Goal: Use online tool/utility: Use online tool/utility

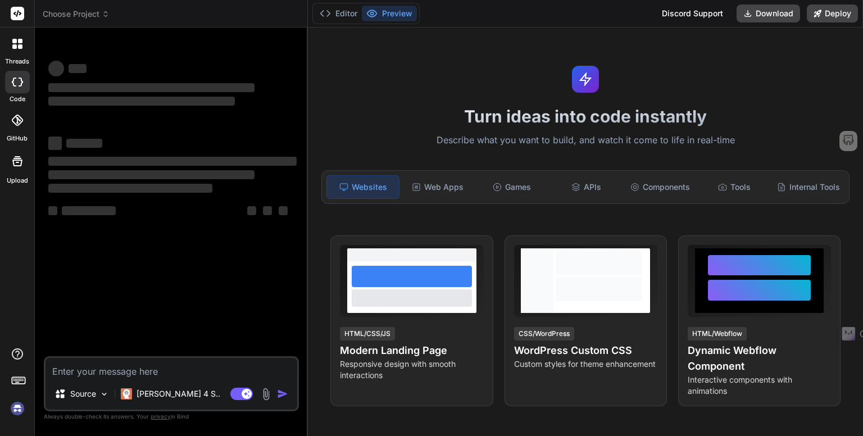
click at [15, 410] on img at bounding box center [17, 408] width 19 height 19
click at [12, 19] on rect at bounding box center [17, 13] width 13 height 13
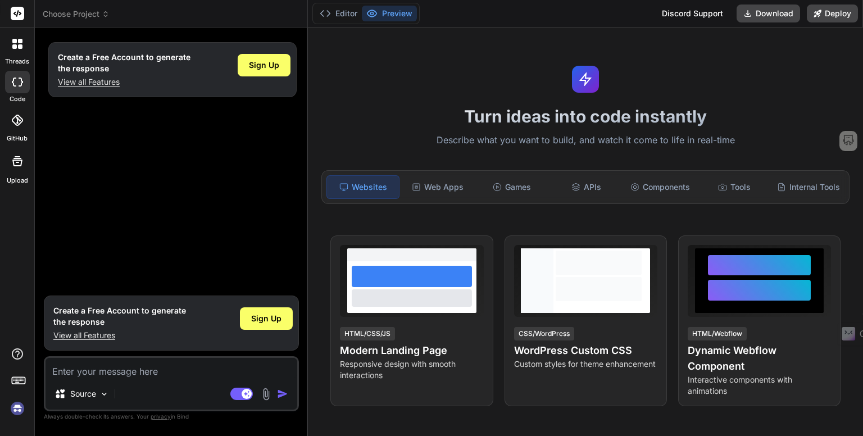
click at [16, 407] on img at bounding box center [17, 408] width 19 height 19
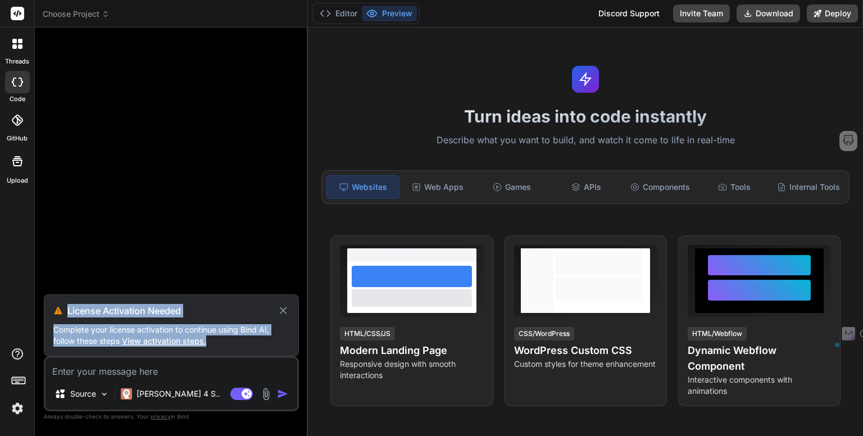
drag, startPoint x: 211, startPoint y: 341, endPoint x: 42, endPoint y: 318, distance: 170.6
click at [42, 318] on div "Bind AI Web Search Created with Pixso. Code Generator License Activation Needed…" at bounding box center [171, 232] width 273 height 408
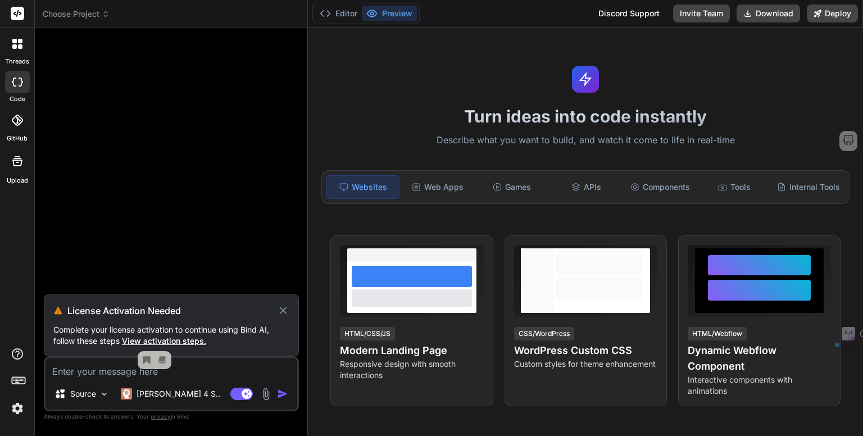
click at [200, 330] on p "Complete your license activation to continue using Bind AI, follow these steps …" at bounding box center [171, 335] width 236 height 22
click at [139, 341] on span "View activation steps." at bounding box center [164, 341] width 84 height 10
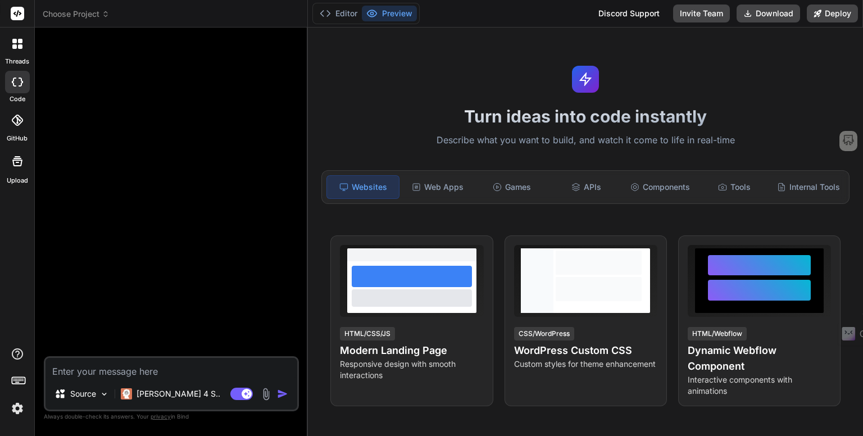
type textarea "x"
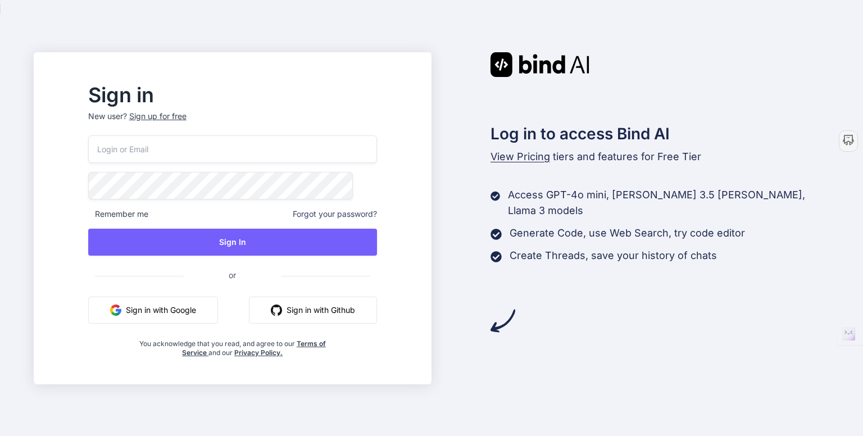
click at [203, 312] on button "Sign in with Google" at bounding box center [153, 310] width 130 height 27
click at [212, 153] on input "email" at bounding box center [232, 149] width 289 height 28
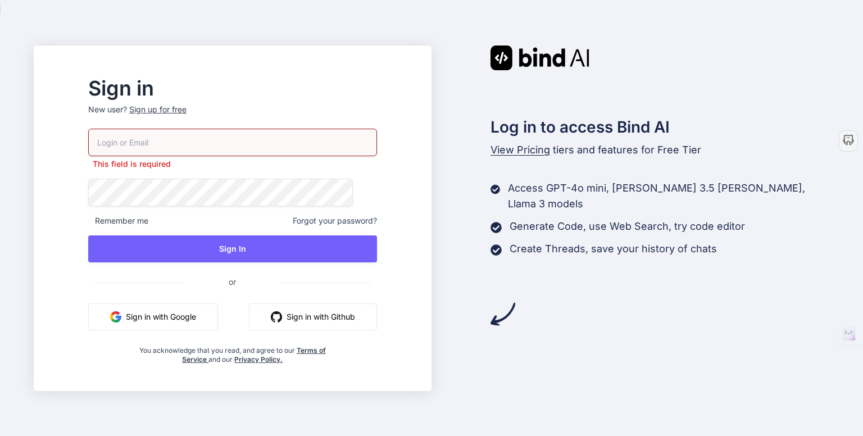
click at [65, 167] on div "Sign in New user? Sign up for free This field is required Remember me Forgot yo…" at bounding box center [431, 218] width 863 height 436
click at [303, 143] on input "email" at bounding box center [232, 143] width 289 height 28
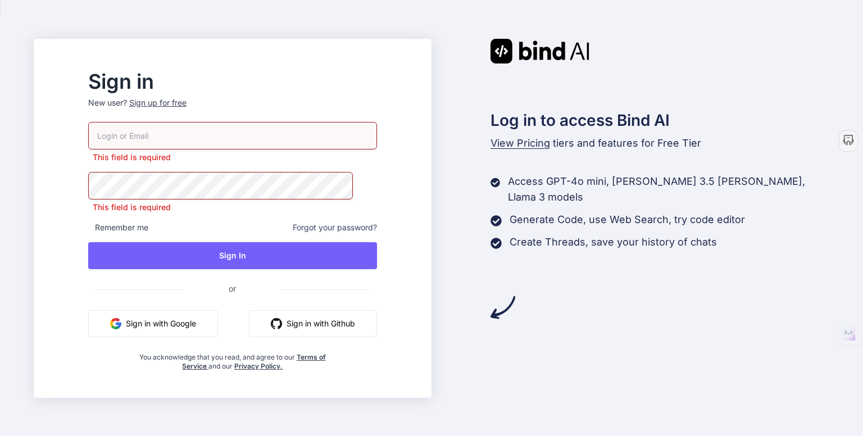
click at [82, 239] on div "Sign in New user? Sign up for free This field is required This field is require…" at bounding box center [431, 218] width 863 height 436
click at [198, 321] on button "Sign in with Google" at bounding box center [153, 323] width 130 height 27
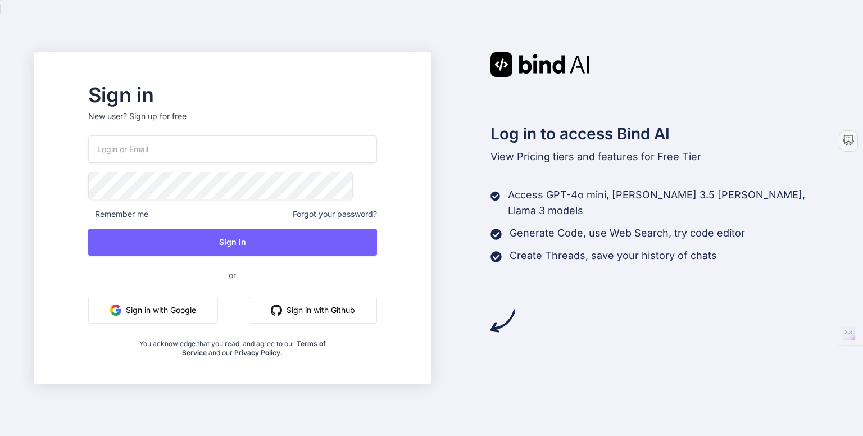
click at [218, 303] on button "Sign in with Google" at bounding box center [153, 310] width 130 height 27
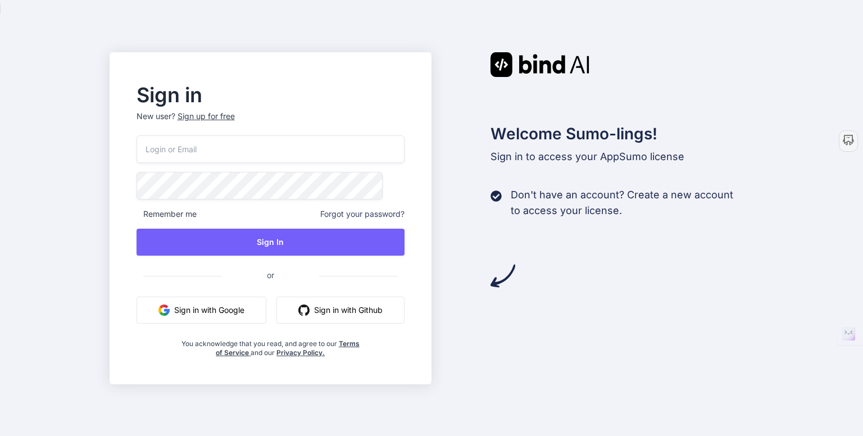
click at [214, 311] on button "Sign in with Google" at bounding box center [202, 310] width 130 height 27
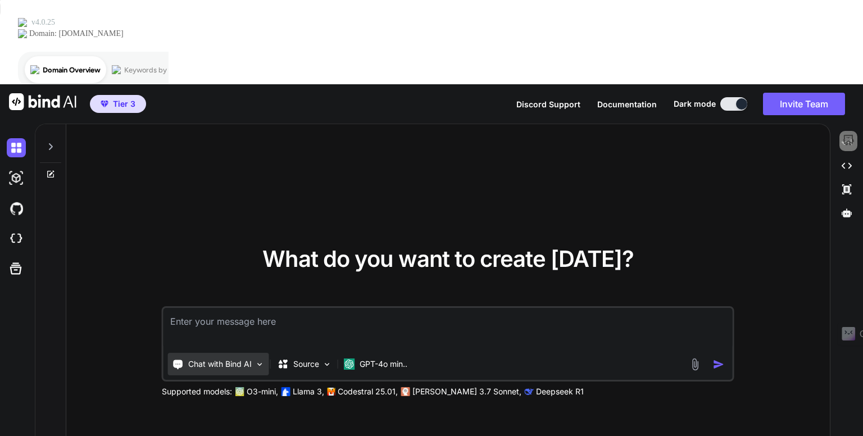
click at [236, 358] on p "Chat with Bind AI" at bounding box center [219, 363] width 63 height 11
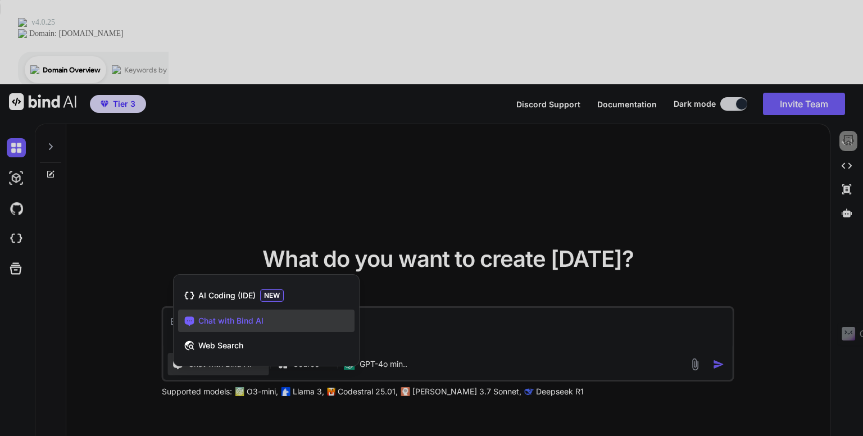
click at [144, 278] on div at bounding box center [431, 218] width 863 height 436
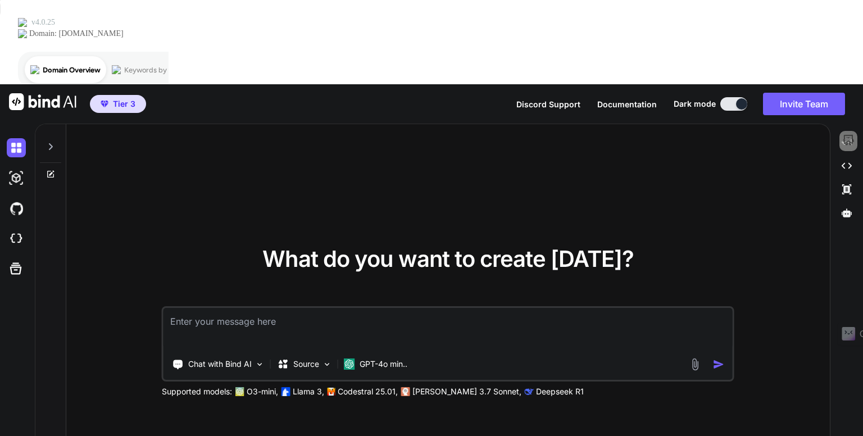
click at [638, 99] on span "Documentation" at bounding box center [627, 104] width 60 height 10
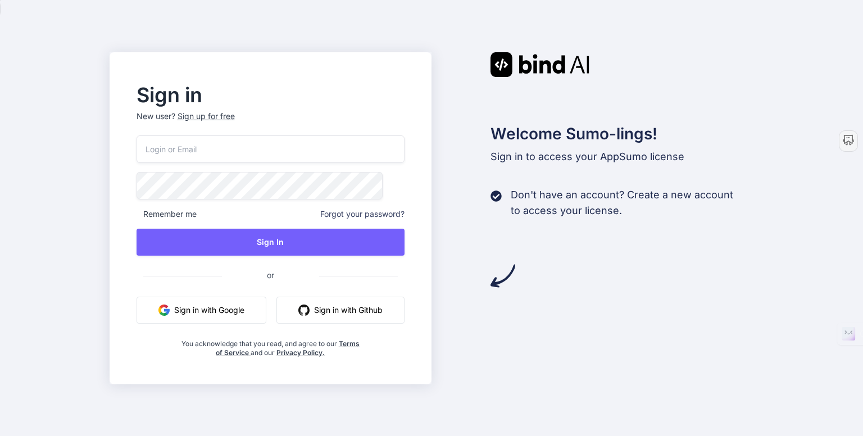
click at [208, 311] on button "Sign in with Google" at bounding box center [202, 310] width 130 height 27
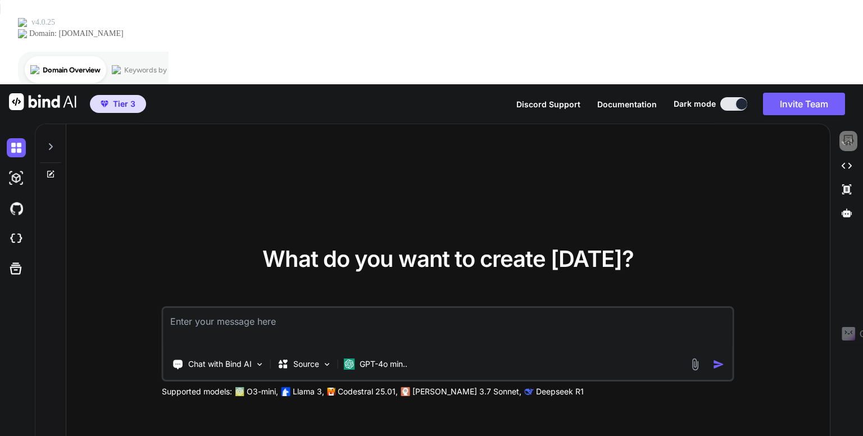
type textarea "x"
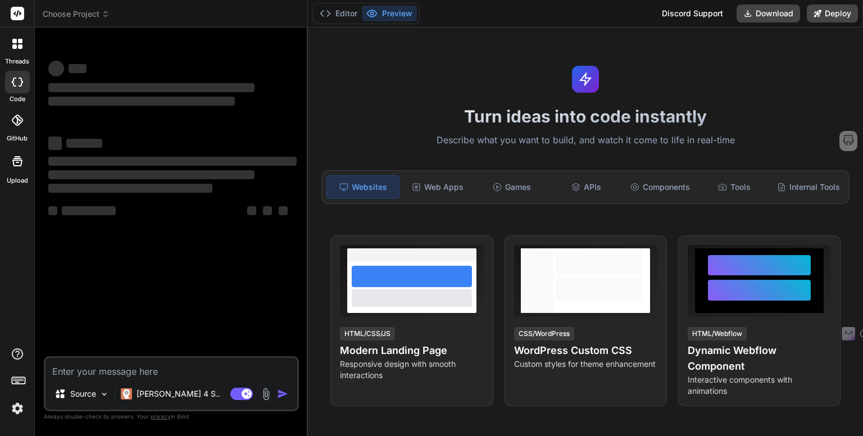
type textarea "x"
click at [17, 410] on img at bounding box center [17, 408] width 19 height 19
click at [22, 14] on rect at bounding box center [17, 13] width 13 height 13
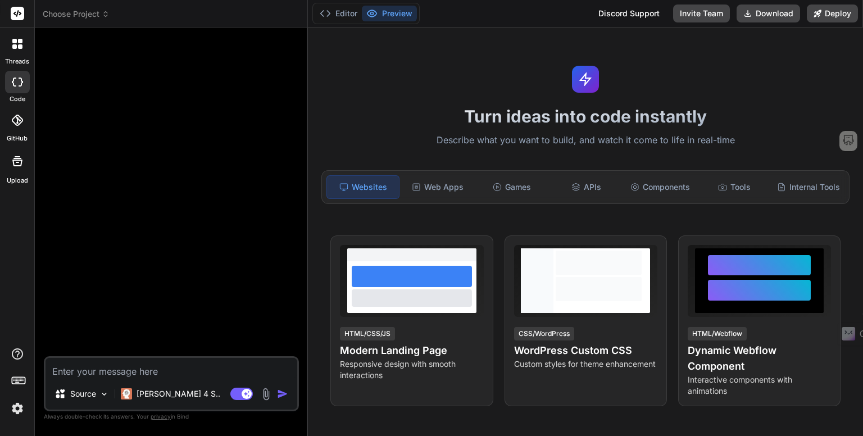
click at [15, 14] on icon at bounding box center [17, 13] width 8 height 7
drag, startPoint x: 201, startPoint y: 421, endPoint x: 45, endPoint y: 165, distance: 300.1
click at [45, 164] on div "Source Claude 4 S.. Agent Mode. When this toggle is activated, AI automatically…" at bounding box center [171, 236] width 255 height 399
click at [129, 241] on div at bounding box center [171, 197] width 250 height 320
click at [473, 83] on div "Turn ideas into code instantly Describe what you want to build, and watch it co…" at bounding box center [585, 232] width 555 height 409
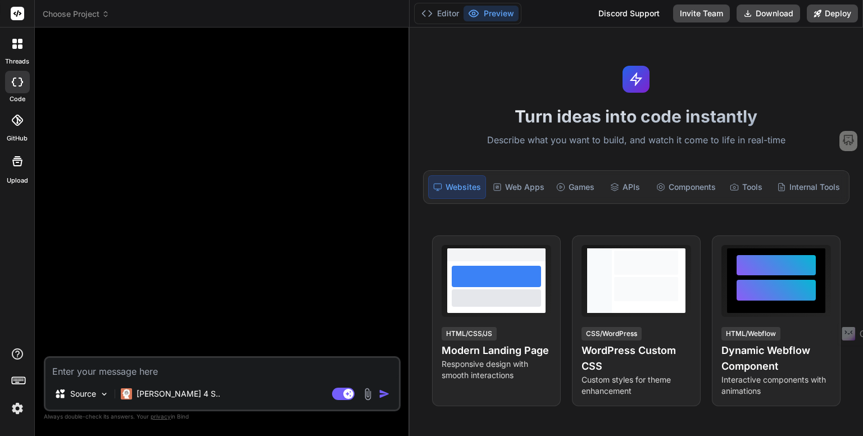
drag, startPoint x: 307, startPoint y: 139, endPoint x: 391, endPoint y: 135, distance: 83.8
click at [391, 135] on div "Bind AI Web Search Created with Pixso. Code Generator Source Claude 4 S.. Agent…" at bounding box center [222, 232] width 375 height 409
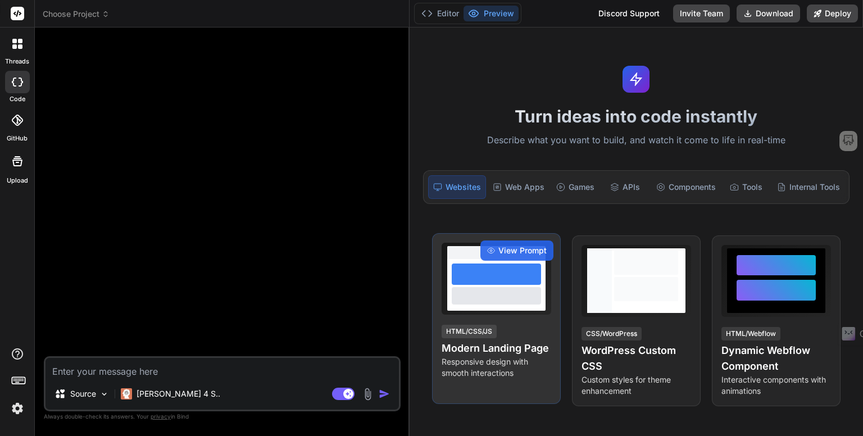
click at [494, 302] on div at bounding box center [497, 295] width 90 height 17
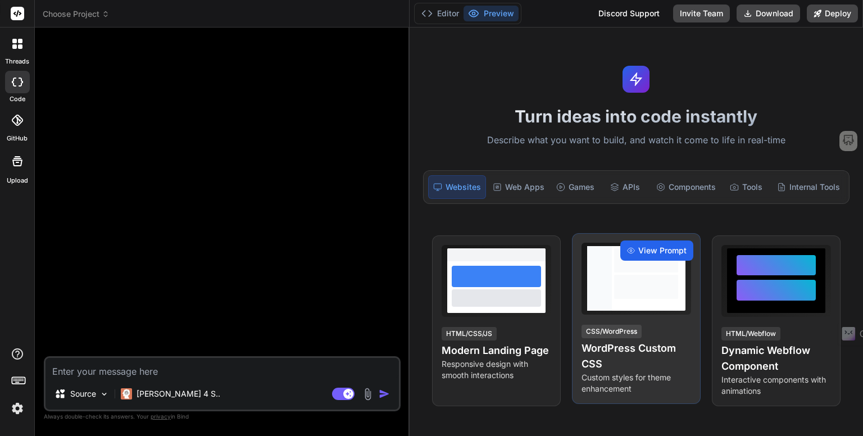
click at [669, 248] on span "View Prompt" at bounding box center [662, 250] width 48 height 11
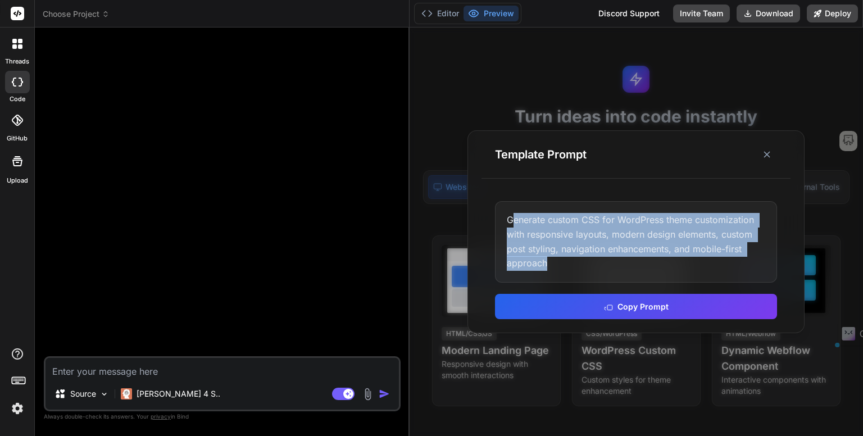
drag, startPoint x: 511, startPoint y: 228, endPoint x: 745, endPoint y: 261, distance: 235.5
click at [745, 261] on div "Generate custom CSS for WordPress theme customization with responsive layouts, …" at bounding box center [636, 241] width 282 height 81
click at [650, 246] on div "Generate custom CSS for WordPress theme customization with responsive layouts, …" at bounding box center [636, 241] width 282 height 81
drag, startPoint x: 729, startPoint y: 257, endPoint x: 501, endPoint y: 228, distance: 229.4
click at [501, 228] on div "Generate custom CSS for WordPress theme customization with responsive layouts, …" at bounding box center [636, 241] width 282 height 81
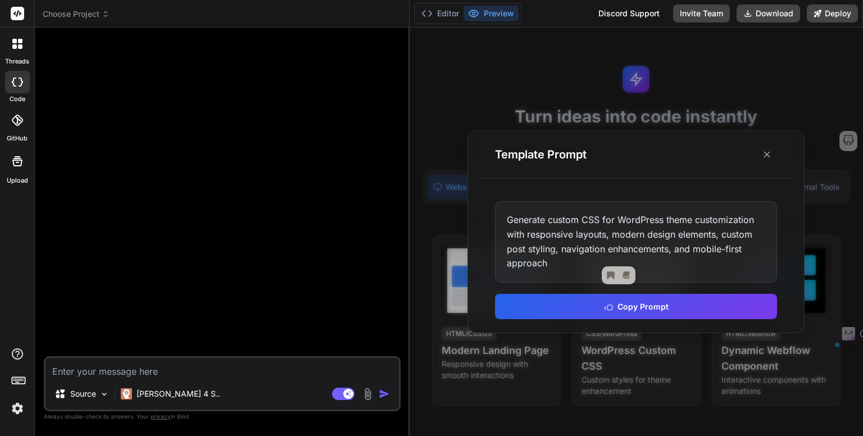
click at [604, 236] on div "Generate custom CSS for WordPress theme customization with responsive layouts, …" at bounding box center [636, 241] width 282 height 81
click at [769, 160] on icon at bounding box center [766, 154] width 11 height 11
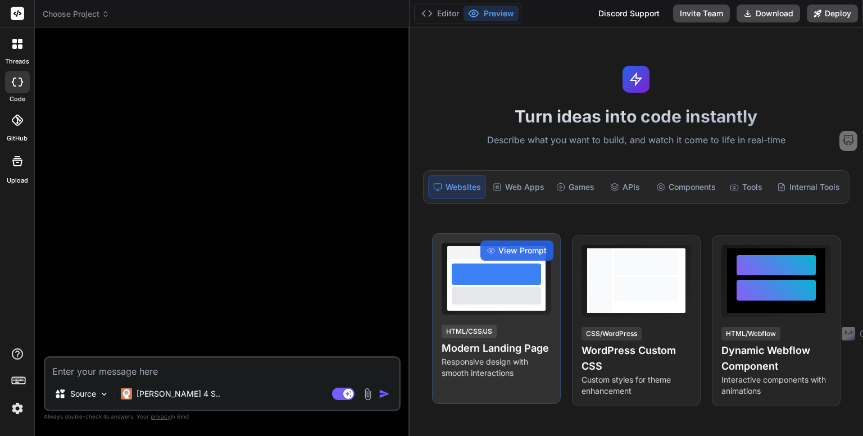
click at [496, 272] on div at bounding box center [497, 274] width 90 height 21
click at [509, 241] on div "View Prompt" at bounding box center [516, 250] width 73 height 20
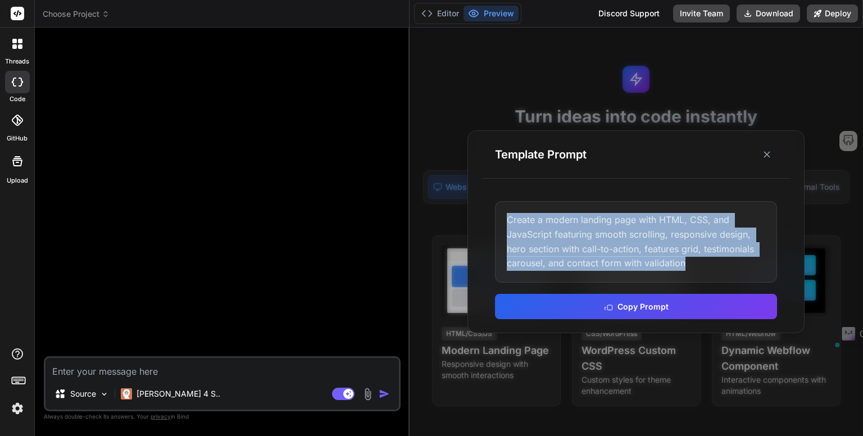
drag, startPoint x: 509, startPoint y: 221, endPoint x: 716, endPoint y: 268, distance: 213.1
click at [716, 268] on div "Create a modern landing page with HTML, CSS, and JavaScript featuring smooth sc…" at bounding box center [636, 241] width 282 height 81
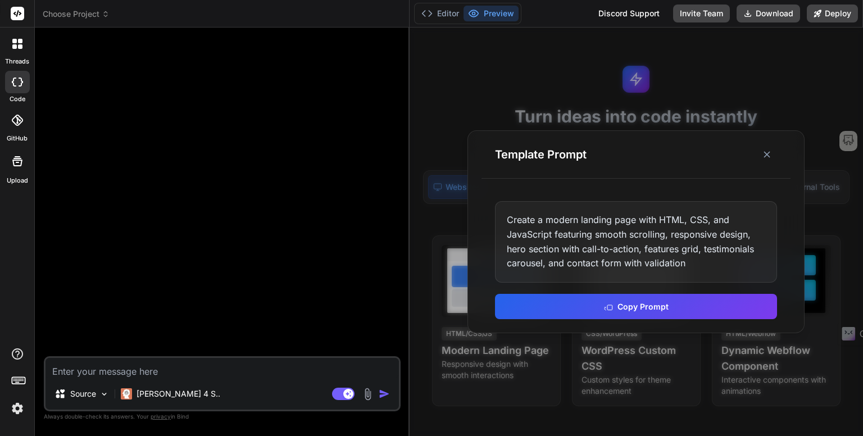
click at [662, 266] on div "Create a modern landing page with HTML, CSS, and JavaScript featuring smooth sc…" at bounding box center [636, 241] width 282 height 81
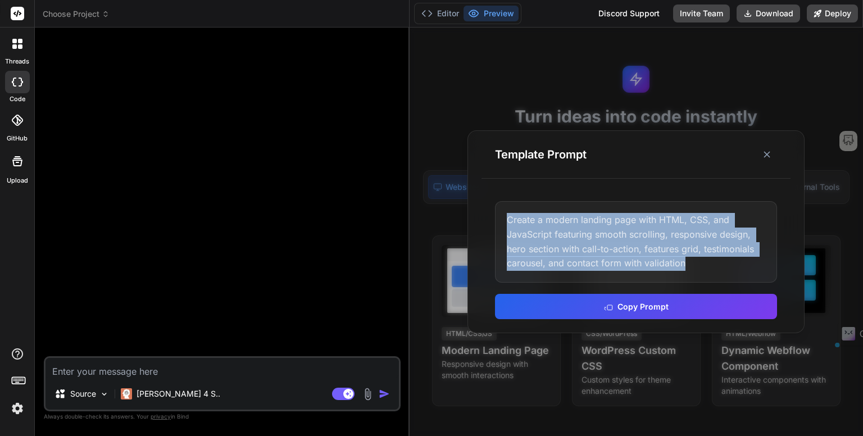
drag, startPoint x: 618, startPoint y: 266, endPoint x: 492, endPoint y: 211, distance: 137.7
click at [492, 211] on div "Create a modern landing page with HTML, CSS, and JavaScript featuring smooth sc…" at bounding box center [636, 260] width 309 height 144
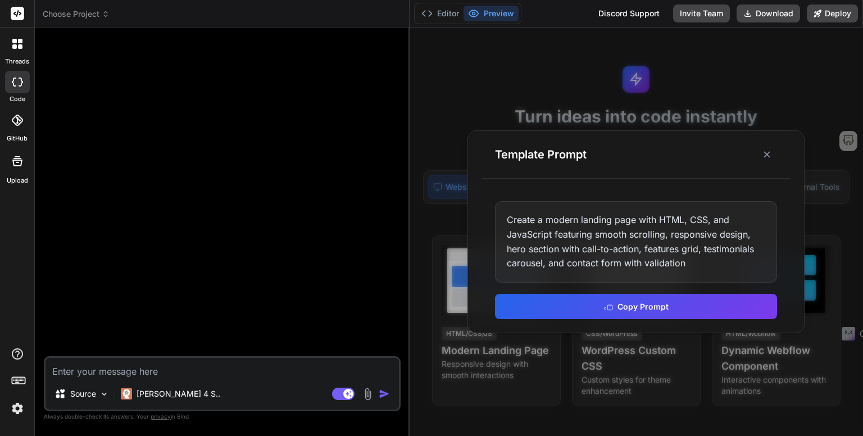
click at [570, 239] on div "Create a modern landing page with HTML, CSS, and JavaScript featuring smooth sc…" at bounding box center [636, 241] width 282 height 81
click at [433, 224] on div at bounding box center [636, 232] width 453 height 409
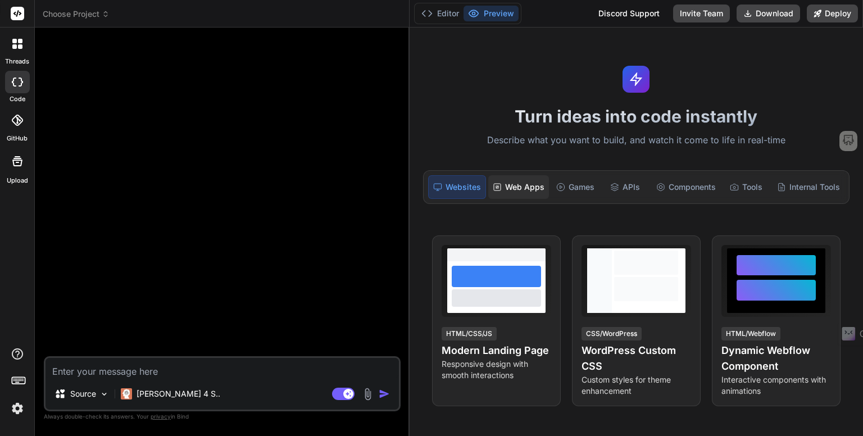
click at [510, 187] on div "Web Apps" at bounding box center [518, 187] width 61 height 24
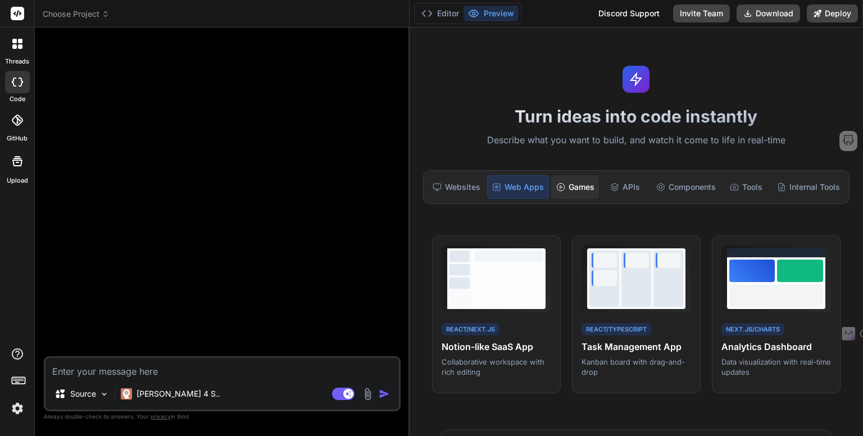
click at [570, 189] on div "Games" at bounding box center [575, 187] width 48 height 24
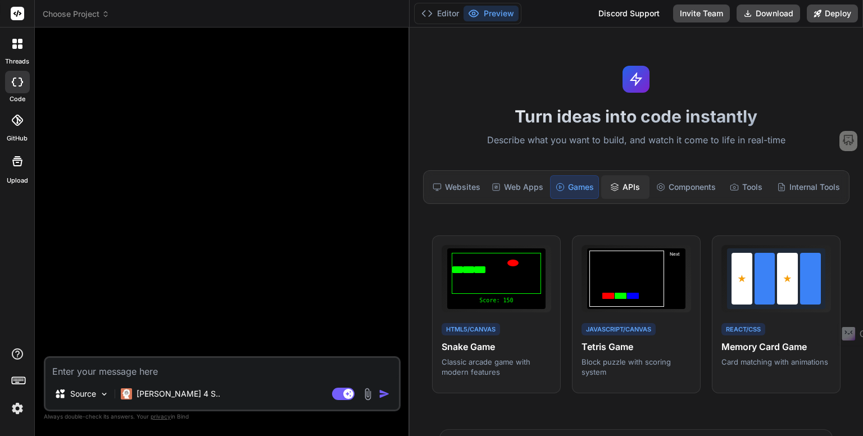
type textarea "x"
click at [643, 181] on div "APIs" at bounding box center [625, 187] width 48 height 24
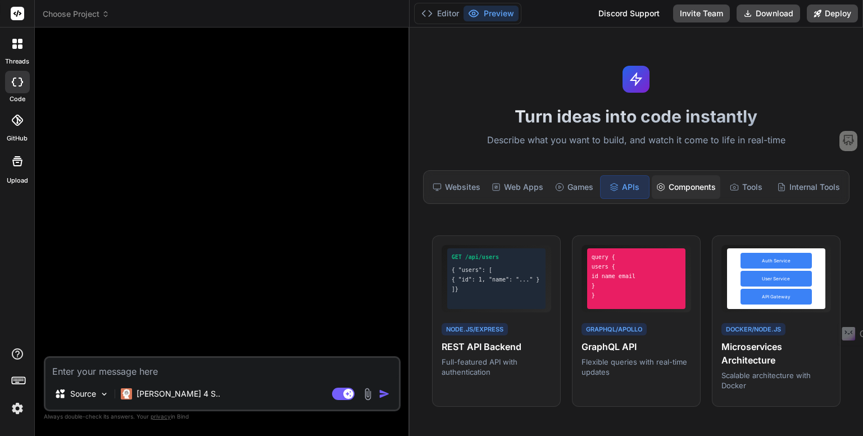
click at [678, 183] on div "Components" at bounding box center [686, 187] width 69 height 24
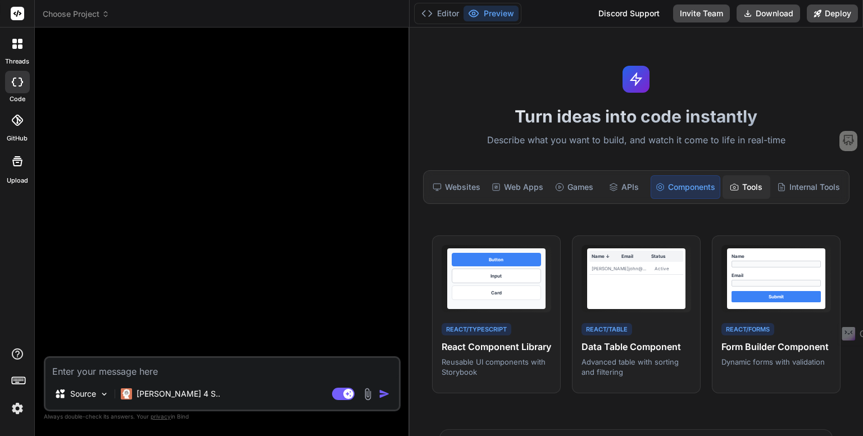
click at [745, 184] on div "Tools" at bounding box center [747, 187] width 48 height 24
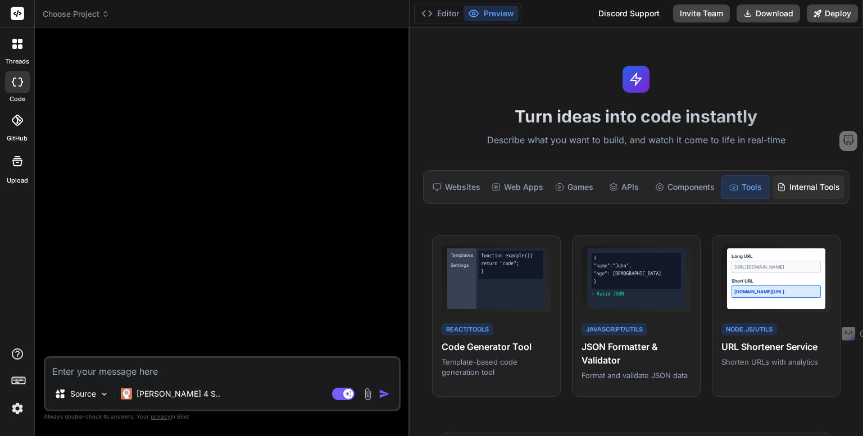
click at [813, 187] on div "Internal Tools" at bounding box center [809, 187] width 72 height 24
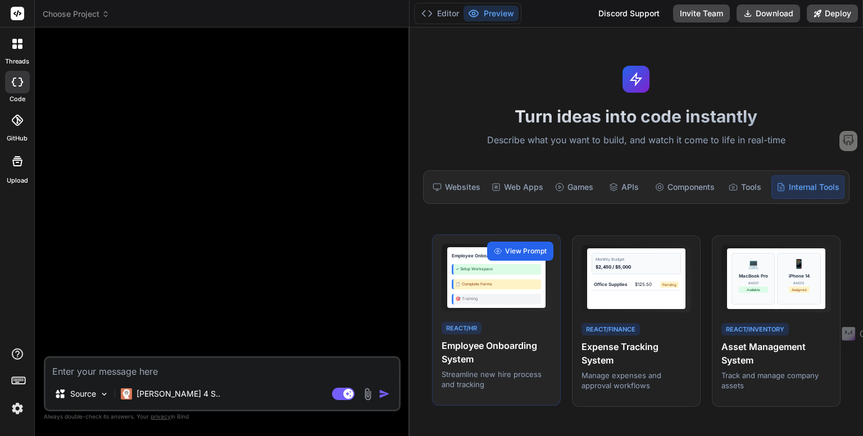
click at [526, 248] on span "View Prompt" at bounding box center [526, 251] width 42 height 10
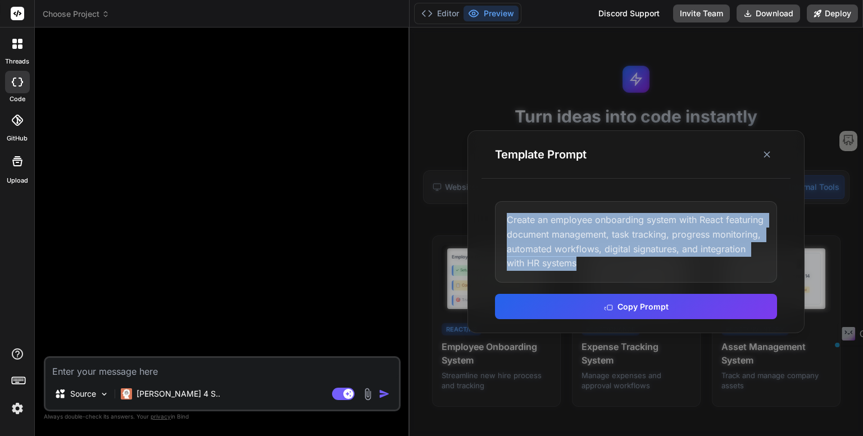
drag, startPoint x: 608, startPoint y: 273, endPoint x: 492, endPoint y: 216, distance: 128.9
click at [492, 216] on div "Create an employee onboarding system with React featuring document management, …" at bounding box center [636, 260] width 309 height 144
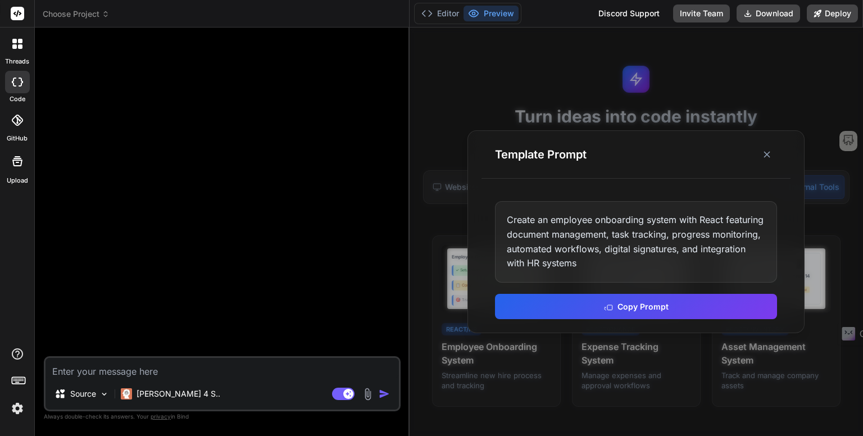
click at [507, 229] on div "Create an employee onboarding system with React featuring document management, …" at bounding box center [636, 241] width 282 height 81
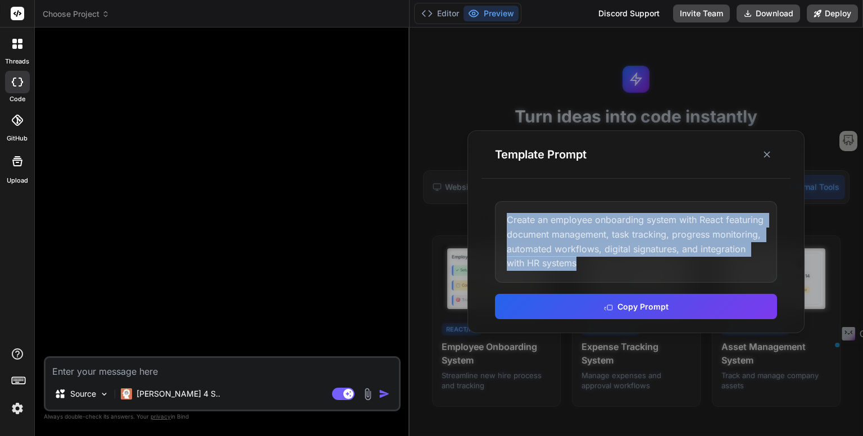
drag, startPoint x: 499, startPoint y: 219, endPoint x: 645, endPoint y: 275, distance: 156.3
click at [645, 275] on div "Create an employee onboarding system with React featuring document management, …" at bounding box center [636, 241] width 282 height 81
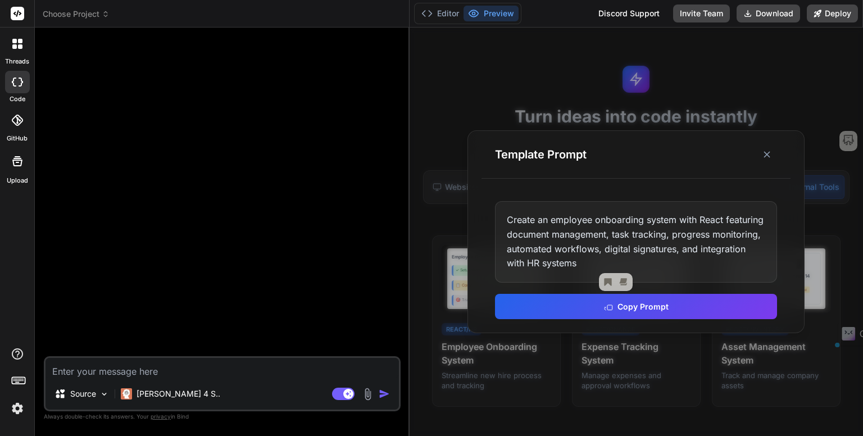
click at [585, 272] on div "Create an employee onboarding system with React featuring document management, …" at bounding box center [636, 241] width 282 height 81
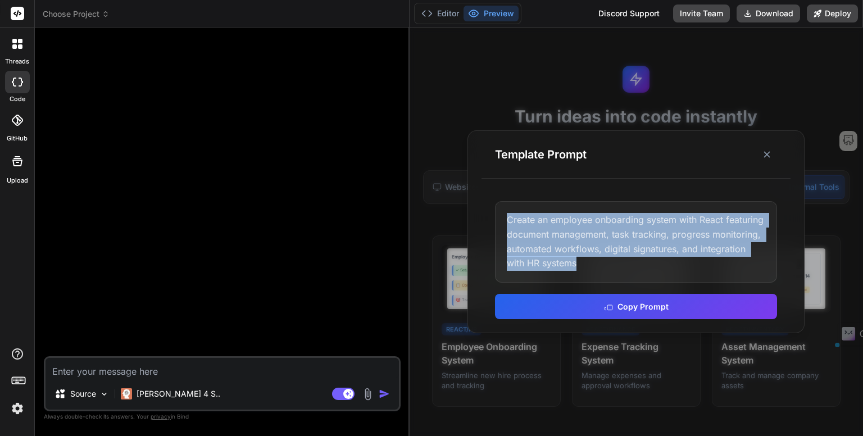
drag, startPoint x: 554, startPoint y: 269, endPoint x: 481, endPoint y: 210, distance: 93.9
click at [482, 210] on div "Create an employee onboarding system with React featuring document management, …" at bounding box center [636, 260] width 309 height 144
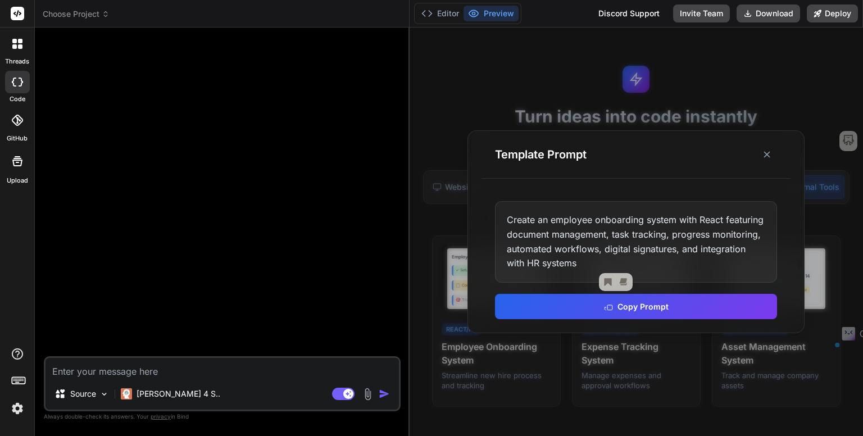
click at [543, 230] on div "Create an employee onboarding system with React featuring document management, …" at bounding box center [636, 241] width 282 height 81
click at [444, 280] on div at bounding box center [636, 232] width 453 height 409
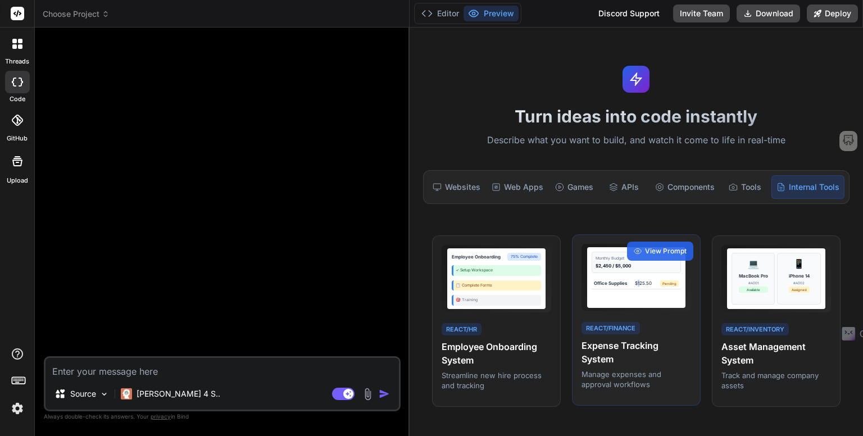
click at [635, 289] on div "Monthly Budget $2,450 / $5,000 Office Supplies $125.50 Pending" at bounding box center [636, 277] width 99 height 61
click at [639, 252] on icon at bounding box center [638, 251] width 8 height 8
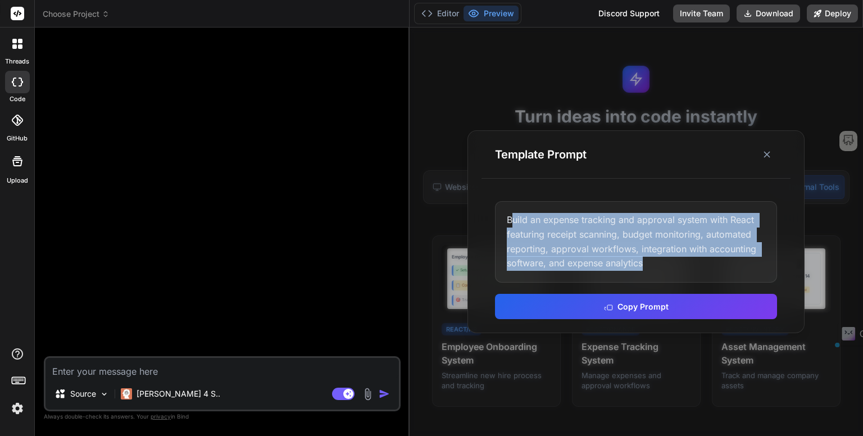
drag, startPoint x: 511, startPoint y: 220, endPoint x: 706, endPoint y: 273, distance: 202.2
click at [706, 273] on div "Build an expense tracking and approval system with React featuring receipt scan…" at bounding box center [636, 241] width 282 height 81
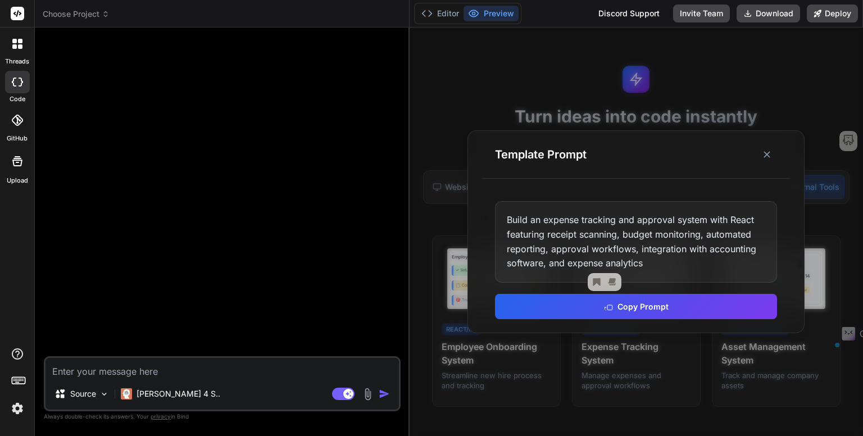
click at [663, 264] on div "Build an expense tracking and approval system with React featuring receipt scan…" at bounding box center [636, 241] width 282 height 81
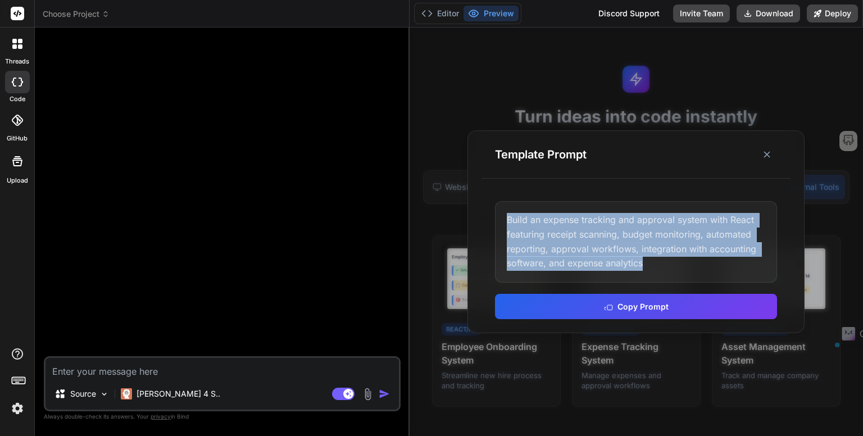
drag, startPoint x: 663, startPoint y: 271, endPoint x: 485, endPoint y: 219, distance: 185.5
click at [485, 219] on div "Build an expense tracking and approval system with React featuring receipt scan…" at bounding box center [636, 260] width 309 height 144
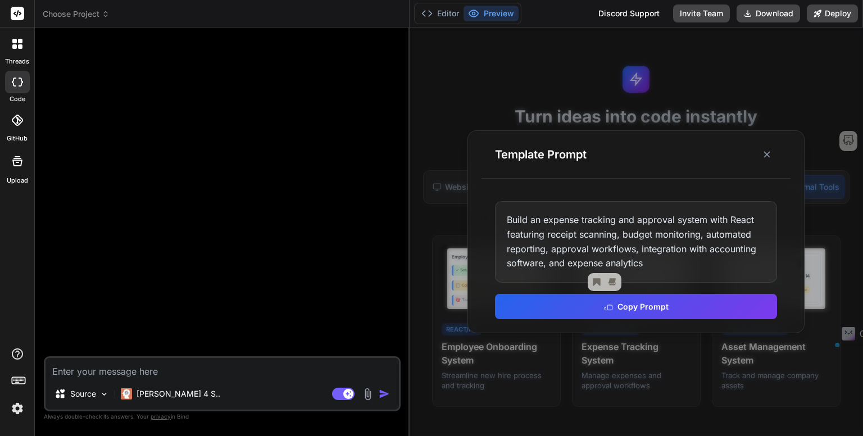
click at [559, 230] on div "Build an expense tracking and approval system with React featuring receipt scan…" at bounding box center [636, 241] width 282 height 81
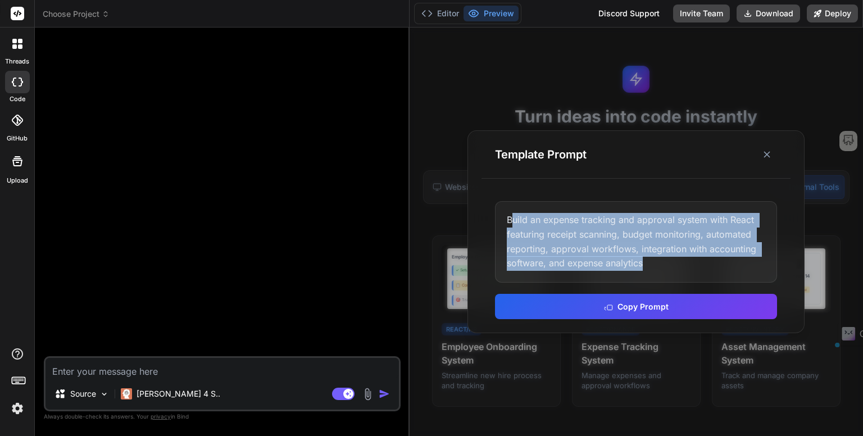
drag, startPoint x: 512, startPoint y: 223, endPoint x: 717, endPoint y: 269, distance: 210.3
click at [717, 269] on div "Build an expense tracking and approval system with React featuring receipt scan…" at bounding box center [636, 241] width 282 height 81
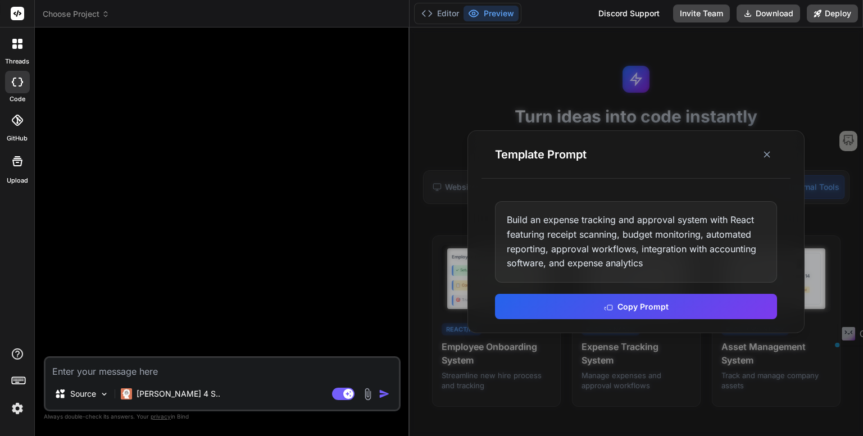
click at [637, 254] on div "Build an expense tracking and approval system with React featuring receipt scan…" at bounding box center [636, 241] width 282 height 81
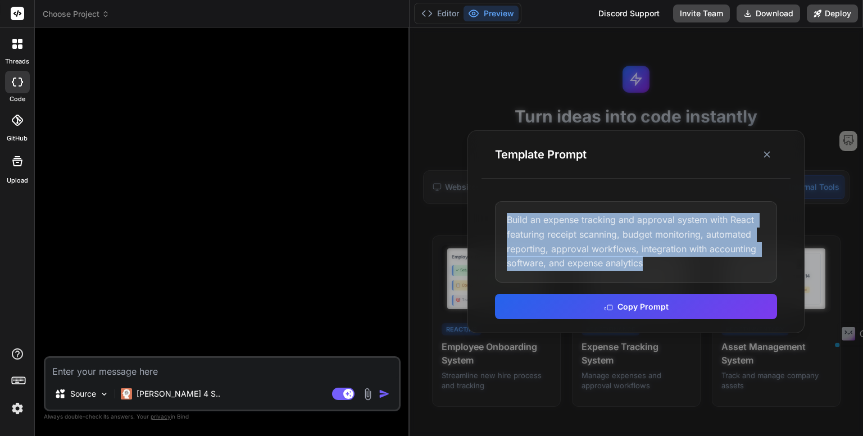
drag, startPoint x: 647, startPoint y: 273, endPoint x: 474, endPoint y: 212, distance: 183.9
click at [474, 212] on div "Template Prompt Build an expense tracking and approval system with React featur…" at bounding box center [636, 231] width 337 height 202
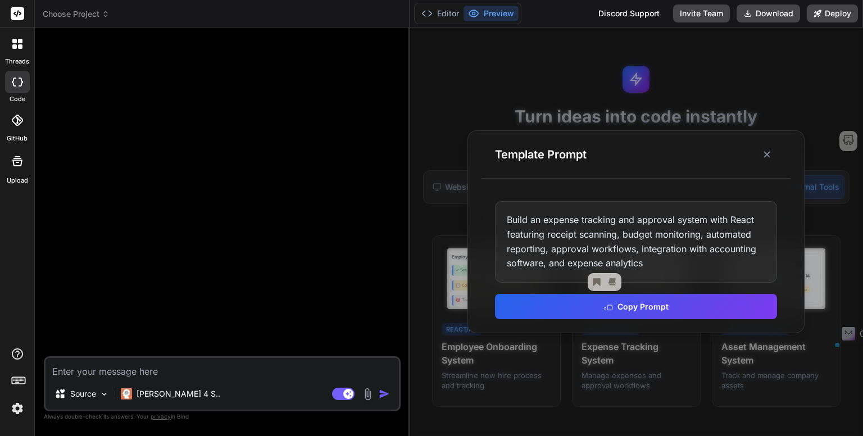
click at [624, 230] on div "Build an expense tracking and approval system with React featuring receipt scan…" at bounding box center [636, 241] width 282 height 81
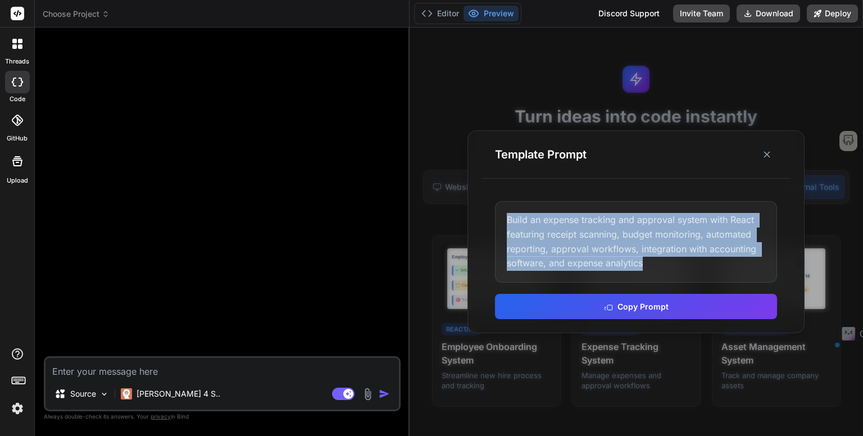
drag, startPoint x: 647, startPoint y: 266, endPoint x: 497, endPoint y: 228, distance: 155.4
click at [475, 219] on div "Template Prompt Build an expense tracking and approval system with React featur…" at bounding box center [636, 231] width 337 height 202
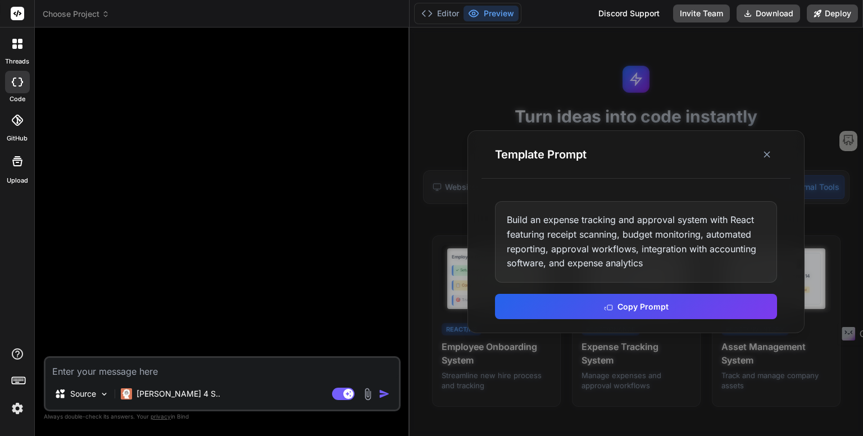
click at [656, 232] on div "Build an expense tracking and approval system with React featuring receipt scan…" at bounding box center [636, 241] width 282 height 81
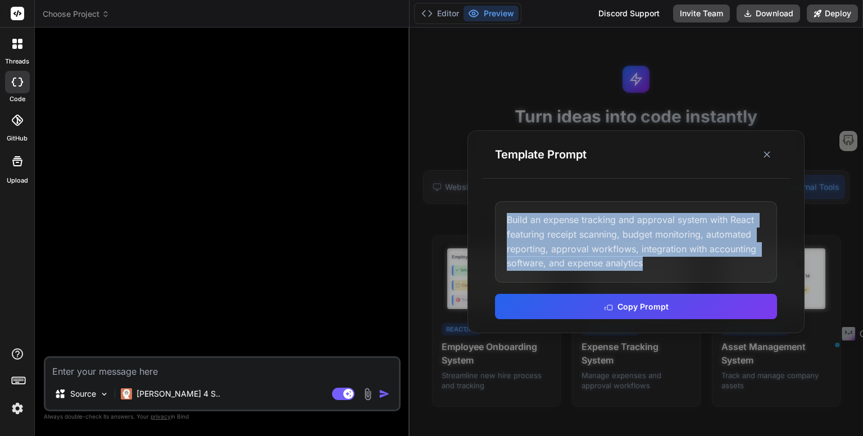
drag, startPoint x: 661, startPoint y: 267, endPoint x: 483, endPoint y: 205, distance: 188.7
click at [483, 205] on div "Build an expense tracking and approval system with React featuring receipt scan…" at bounding box center [636, 260] width 309 height 144
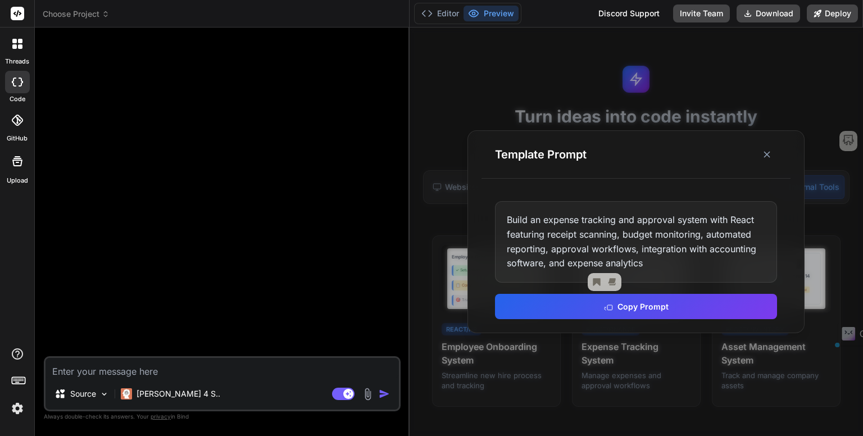
click at [661, 226] on div "Build an expense tracking and approval system with React featuring receipt scan…" at bounding box center [636, 241] width 282 height 81
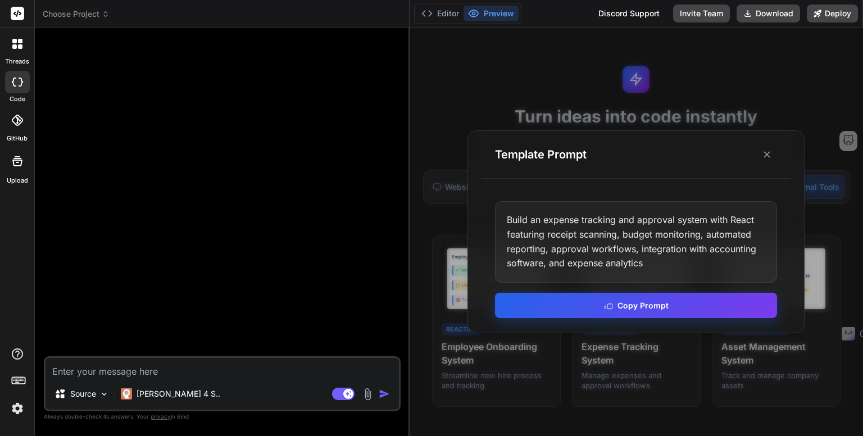
click at [654, 303] on button "Copy Prompt" at bounding box center [636, 305] width 282 height 25
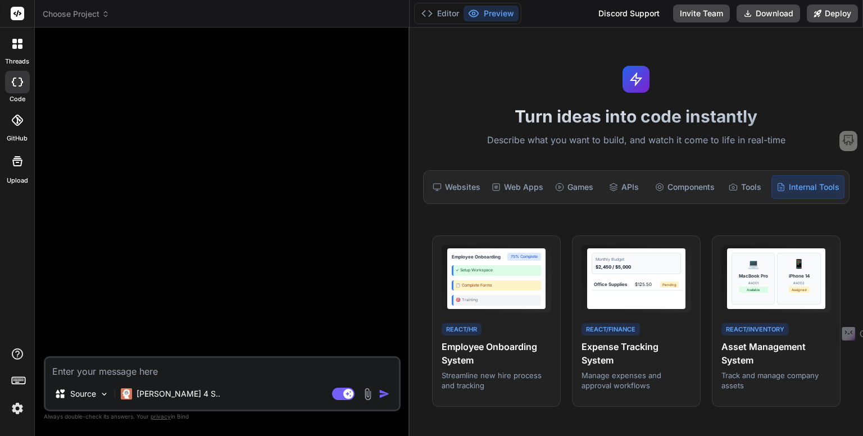
click at [600, 221] on div "Turn ideas into code instantly Describe what you want to build, and watch it co…" at bounding box center [636, 232] width 453 height 409
click at [740, 187] on div "Tools" at bounding box center [745, 187] width 48 height 24
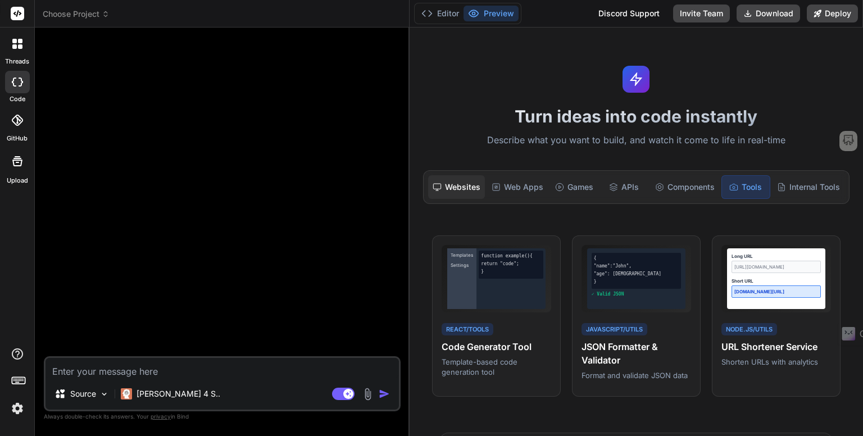
click at [452, 185] on div "Websites" at bounding box center [456, 187] width 57 height 24
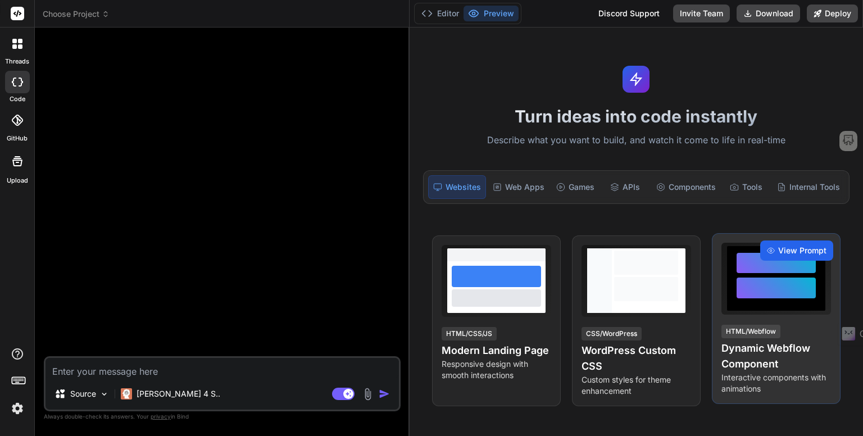
click at [793, 248] on span "View Prompt" at bounding box center [802, 250] width 48 height 11
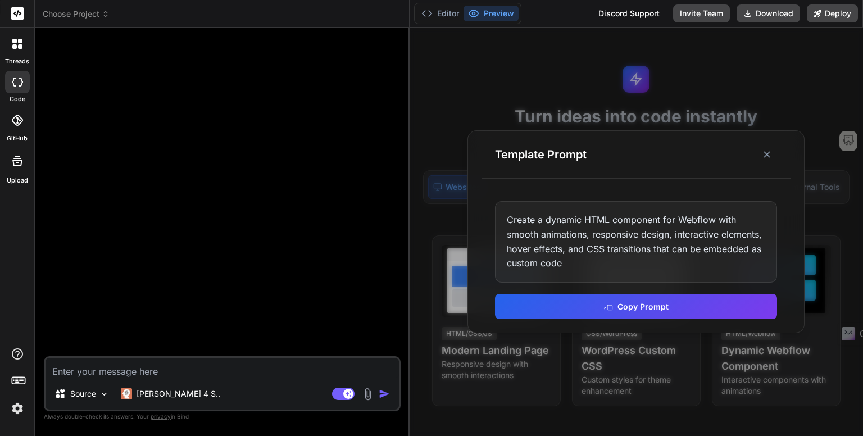
click at [600, 238] on div "Create a dynamic HTML component for Webflow with smooth animations, responsive …" at bounding box center [636, 241] width 282 height 81
click at [529, 232] on div "Create a dynamic HTML component for Webflow with smooth animations, responsive …" at bounding box center [636, 241] width 282 height 81
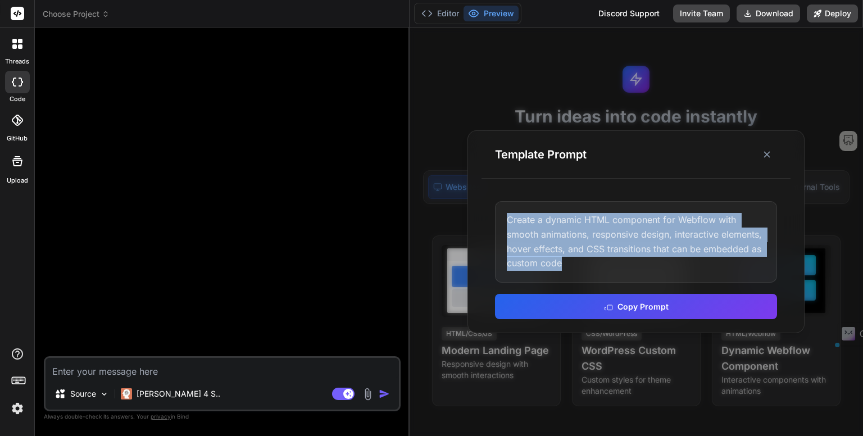
drag, startPoint x: 506, startPoint y: 225, endPoint x: 754, endPoint y: 257, distance: 249.8
click at [754, 257] on div "Create a dynamic HTML component for Webflow with smooth animations, responsive …" at bounding box center [636, 241] width 282 height 81
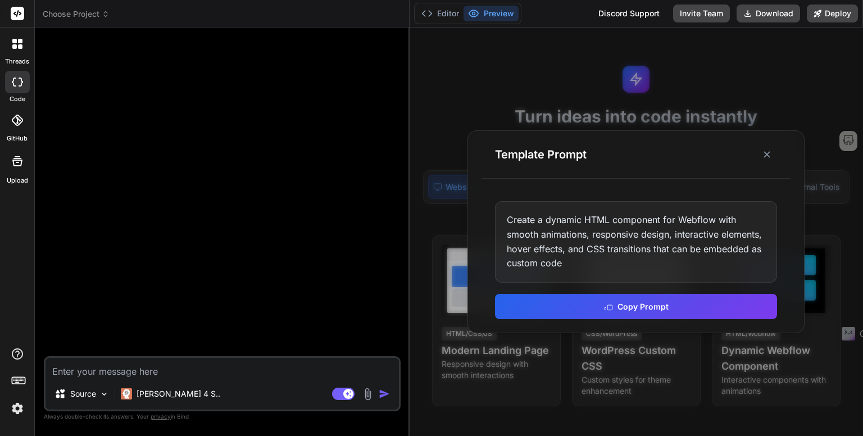
click at [723, 257] on div "Create a dynamic HTML component for Webflow with smooth animations, responsive …" at bounding box center [636, 241] width 282 height 81
click at [762, 160] on icon at bounding box center [766, 154] width 11 height 11
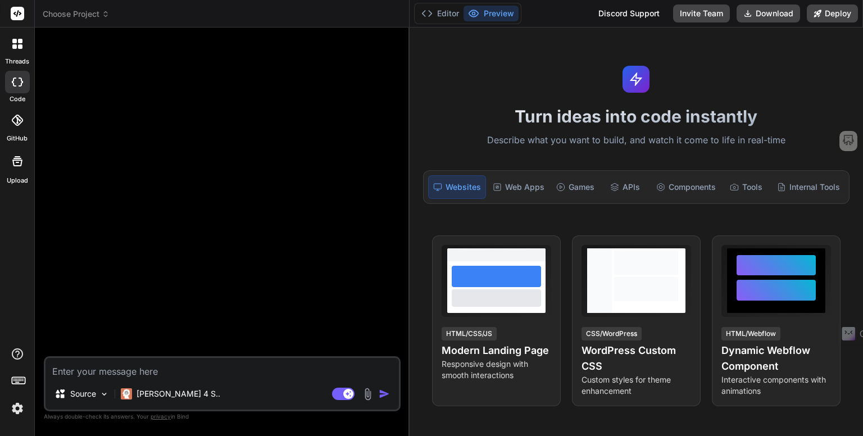
click at [637, 11] on div "Discord Support" at bounding box center [629, 13] width 75 height 18
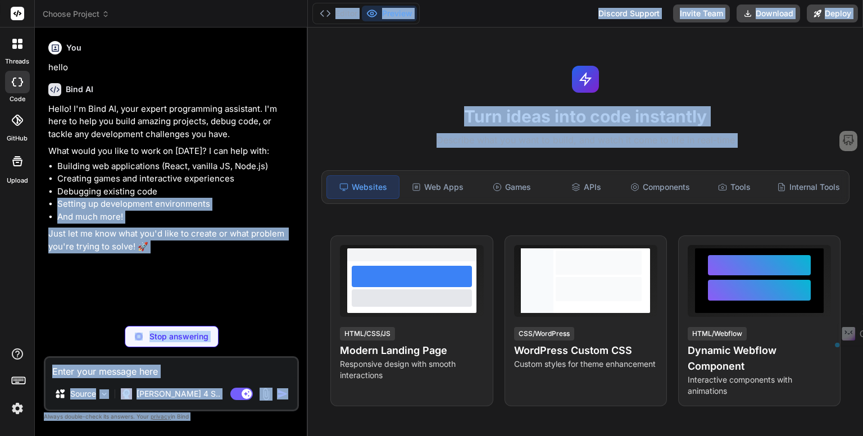
drag, startPoint x: 308, startPoint y: 200, endPoint x: 303, endPoint y: 196, distance: 6.0
click at [303, 196] on div "Choose Project Created with Pixso. Bind AI Web Search Created with Pixso. Code …" at bounding box center [449, 218] width 828 height 436
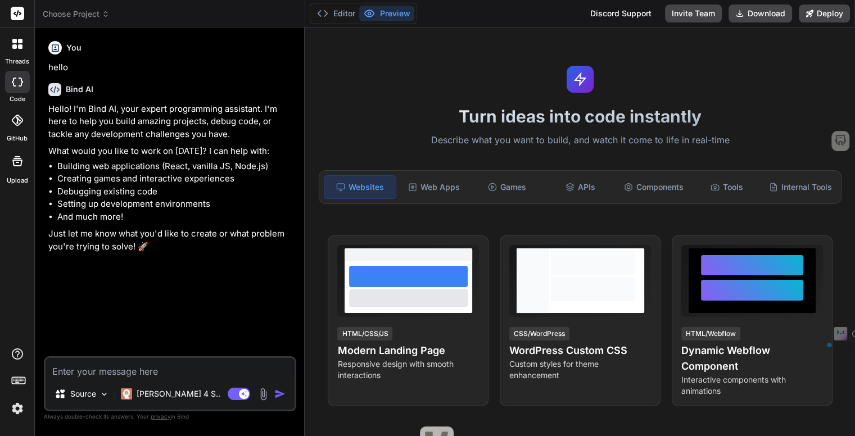
click at [148, 171] on li "Building web applications (React, vanilla JS, Node.js)" at bounding box center [175, 166] width 237 height 13
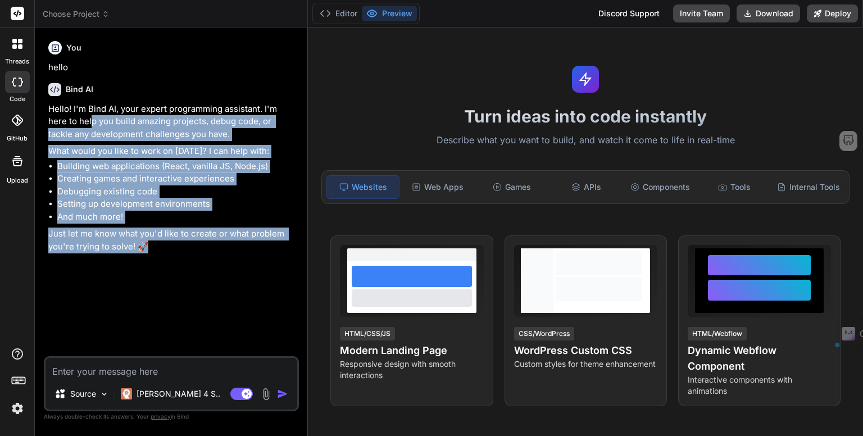
drag, startPoint x: 138, startPoint y: 248, endPoint x: 60, endPoint y: 117, distance: 152.4
click at [60, 117] on div "Hello! I'm Bind AI, your expert programming assistant. I'm here to help you bui…" at bounding box center [172, 178] width 248 height 151
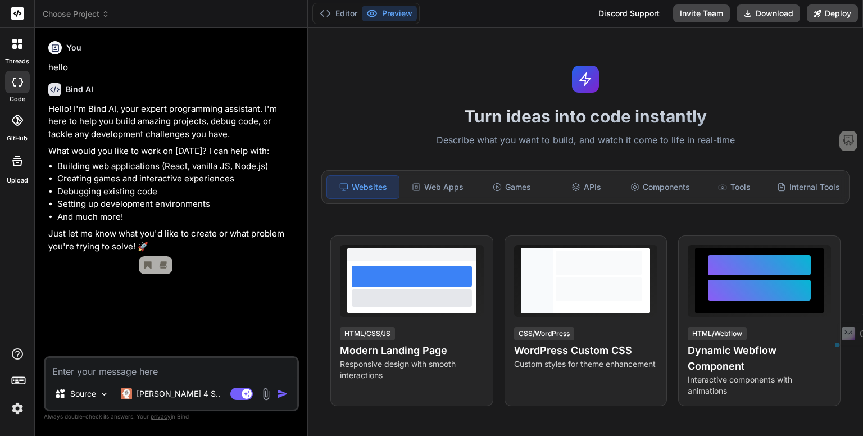
click at [163, 178] on li "Creating games and interactive experiences" at bounding box center [176, 179] width 239 height 13
click at [16, 407] on img at bounding box center [17, 408] width 19 height 19
type textarea "x"
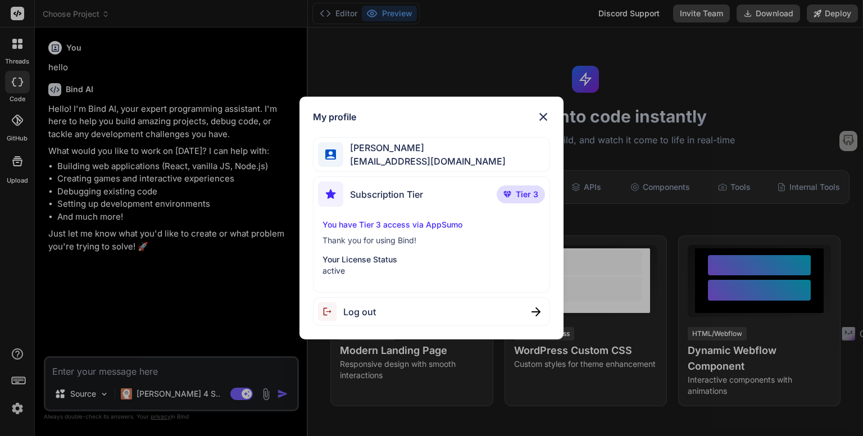
click at [544, 116] on img at bounding box center [543, 116] width 13 height 13
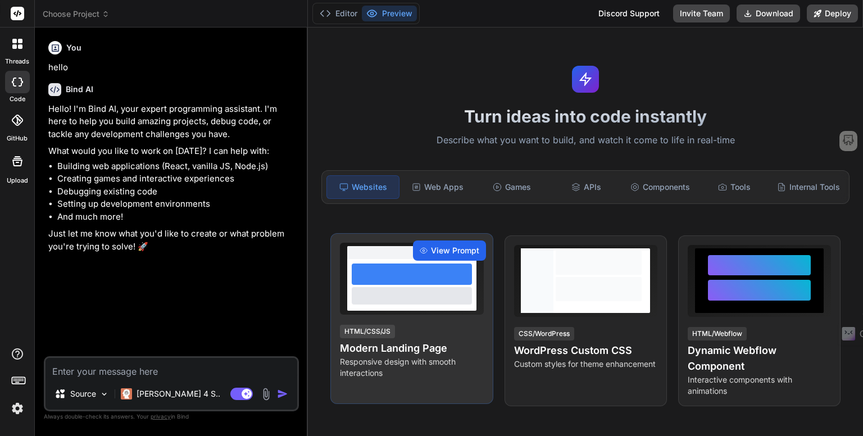
click at [450, 251] on div "View Prompt" at bounding box center [449, 250] width 73 height 20
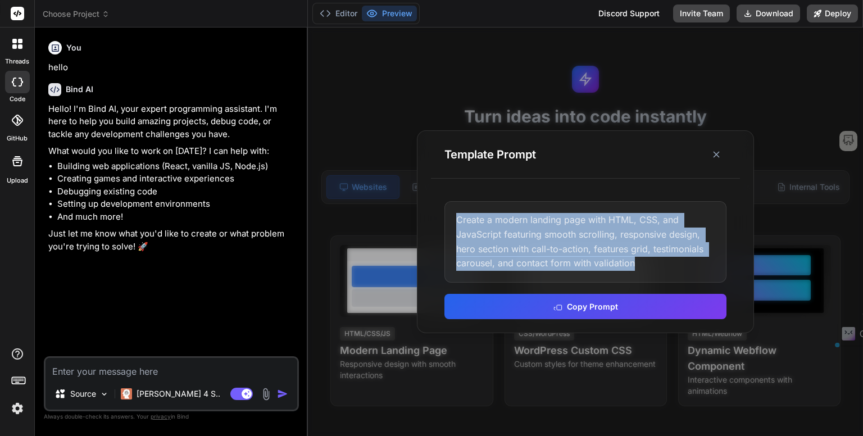
drag, startPoint x: 555, startPoint y: 265, endPoint x: 452, endPoint y: 214, distance: 115.1
click at [452, 214] on div "Create a modern landing page with HTML, CSS, and JavaScript featuring smooth sc…" at bounding box center [585, 241] width 282 height 81
copy div "Create a modern landing page with HTML, CSS, and JavaScript featuring smooth sc…"
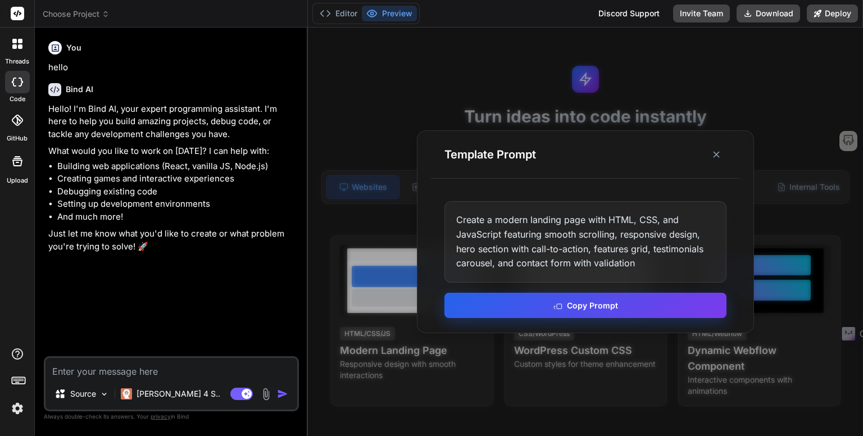
click at [557, 305] on icon at bounding box center [557, 305] width 9 height 9
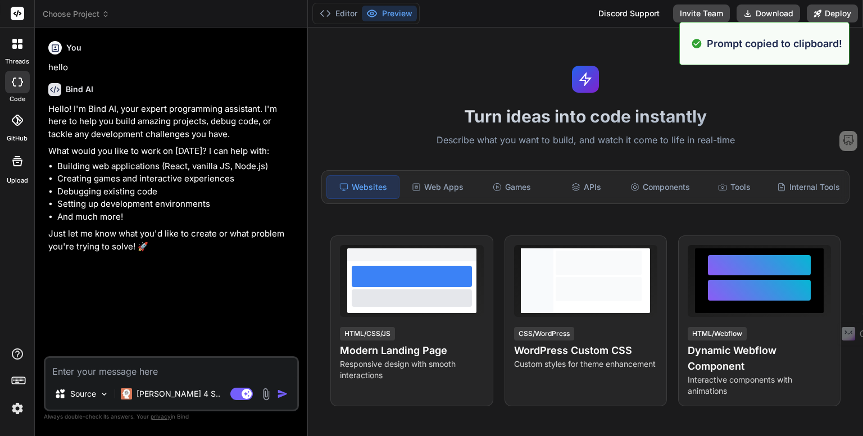
click at [110, 374] on textarea at bounding box center [172, 368] width 252 height 20
paste textarea "Create a modern landing page with HTML, CSS, and JavaScript featuring smooth sc…"
type textarea "Create a modern landing page with HTML, CSS, and JavaScript featuring smooth sc…"
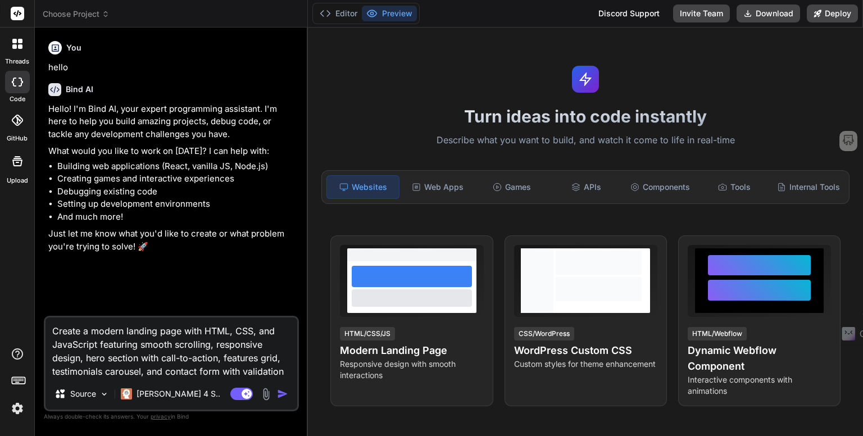
type textarea "x"
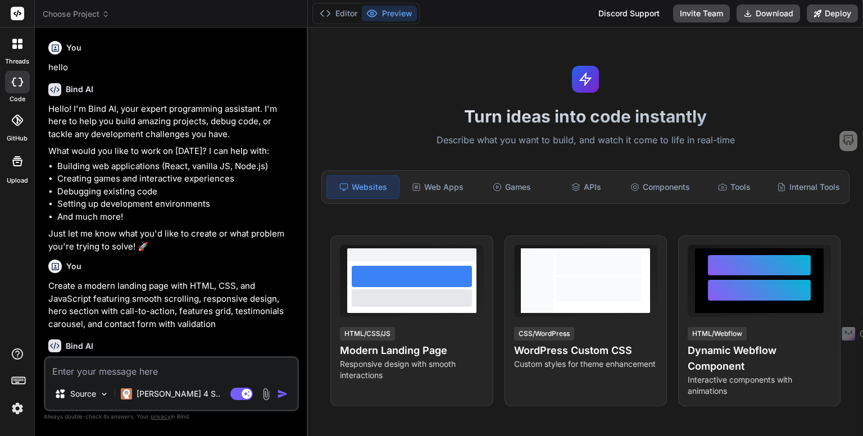
scroll to position [52, 0]
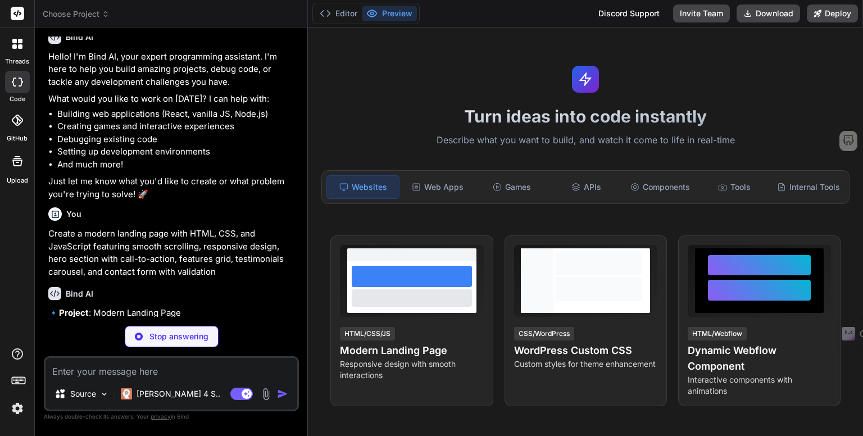
type textarea "x"
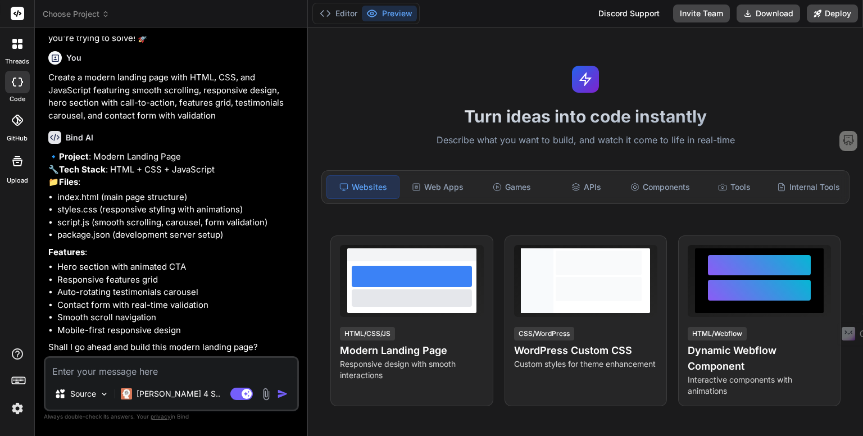
scroll to position [233, 0]
click at [110, 210] on li "styles.css (responsive styling with animations)" at bounding box center [176, 209] width 239 height 13
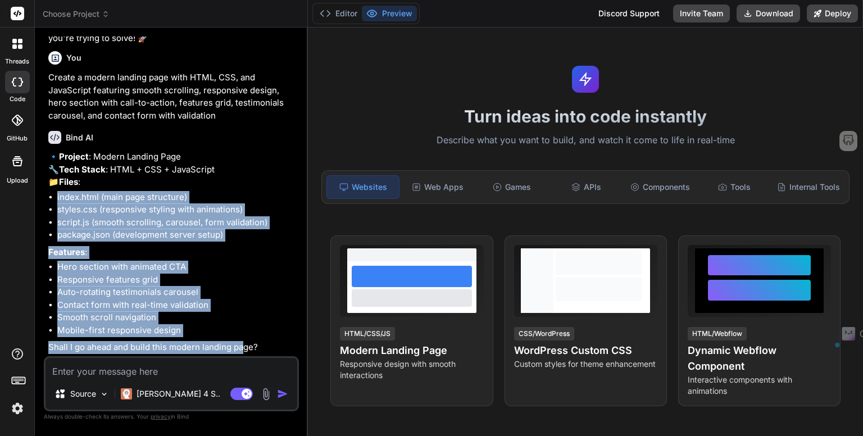
drag, startPoint x: 49, startPoint y: 193, endPoint x: 227, endPoint y: 337, distance: 228.2
click at [227, 338] on div "🔹 Project : Modern Landing Page 🔧 Tech Stack : HTML + CSS + JavaScript 📁 Files …" at bounding box center [172, 252] width 248 height 203
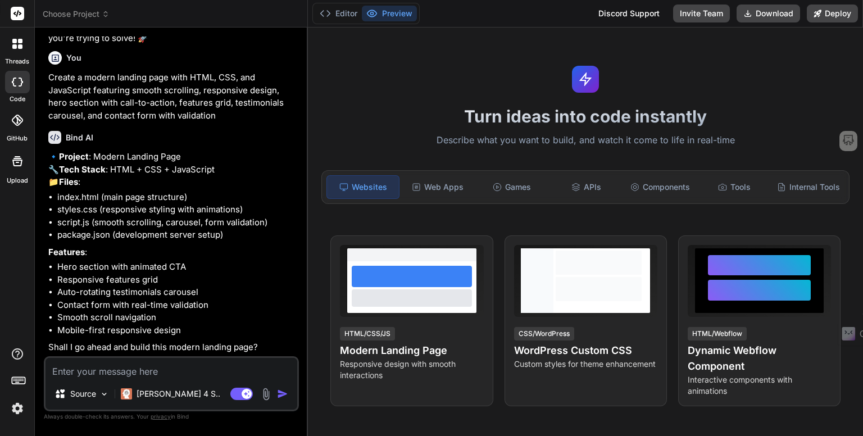
click at [166, 276] on li "Responsive features grid" at bounding box center [176, 280] width 239 height 13
click at [119, 370] on textarea at bounding box center [172, 368] width 252 height 20
type textarea "y"
type textarea "x"
type textarea "ye"
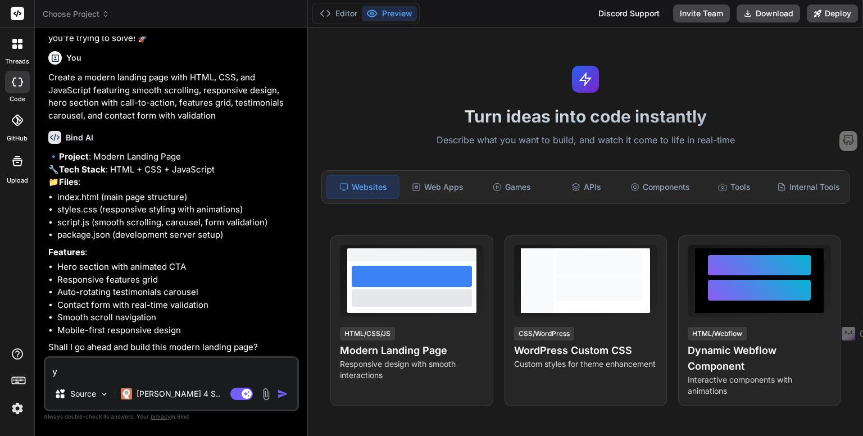
type textarea "x"
type textarea "yes"
type textarea "x"
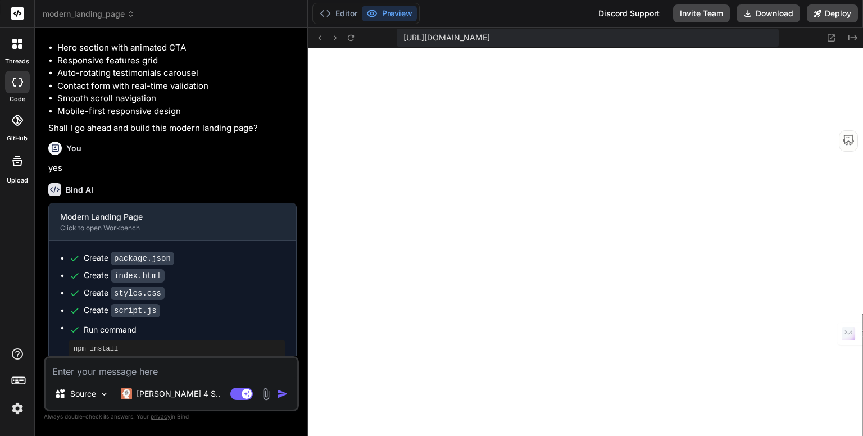
scroll to position [528, 0]
click at [850, 38] on icon at bounding box center [852, 38] width 9 height 6
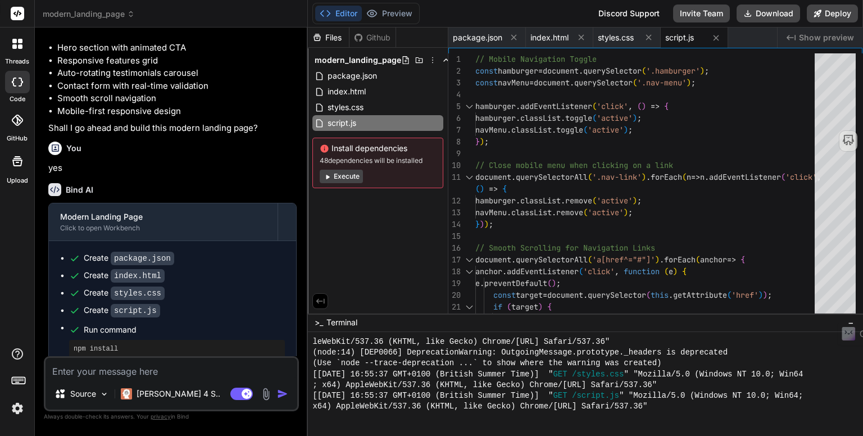
click at [821, 33] on span "Show preview" at bounding box center [826, 37] width 55 height 11
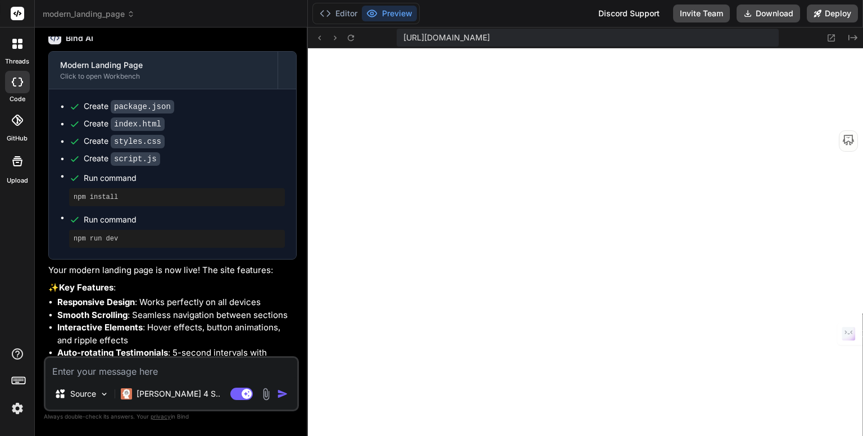
scroll to position [809, 0]
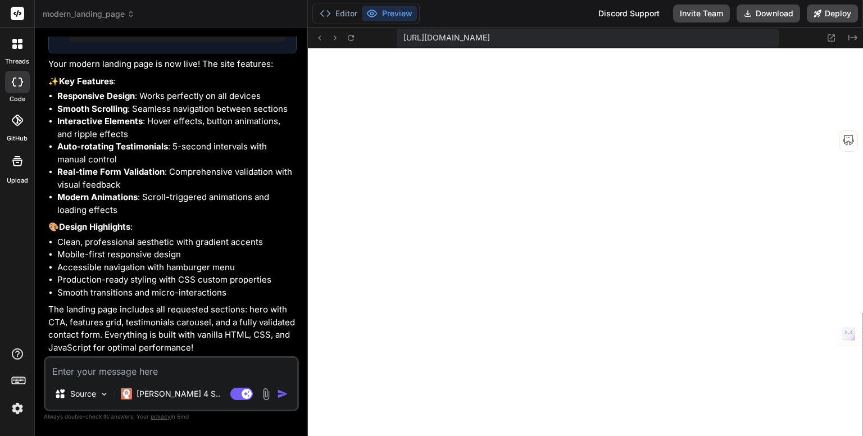
click at [19, 410] on img at bounding box center [17, 408] width 19 height 19
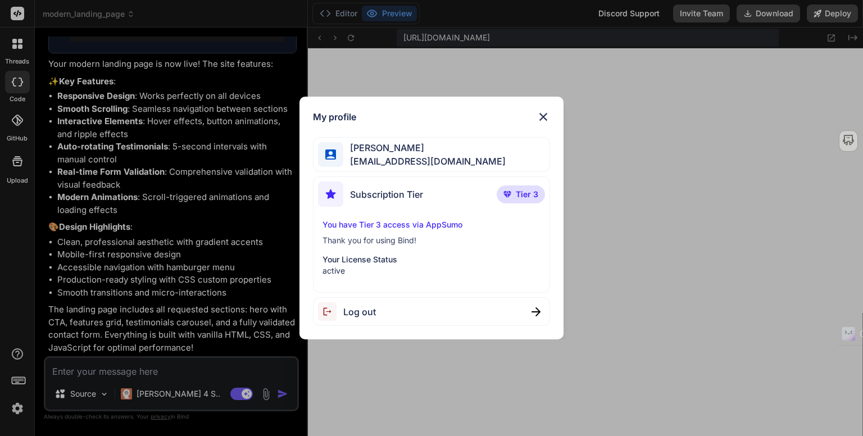
click at [544, 115] on img at bounding box center [543, 116] width 13 height 13
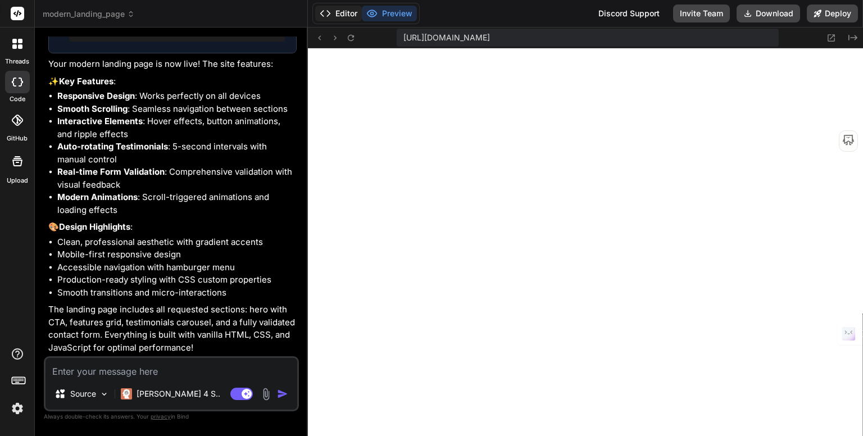
click at [330, 13] on polyline at bounding box center [329, 14] width 3 height 6
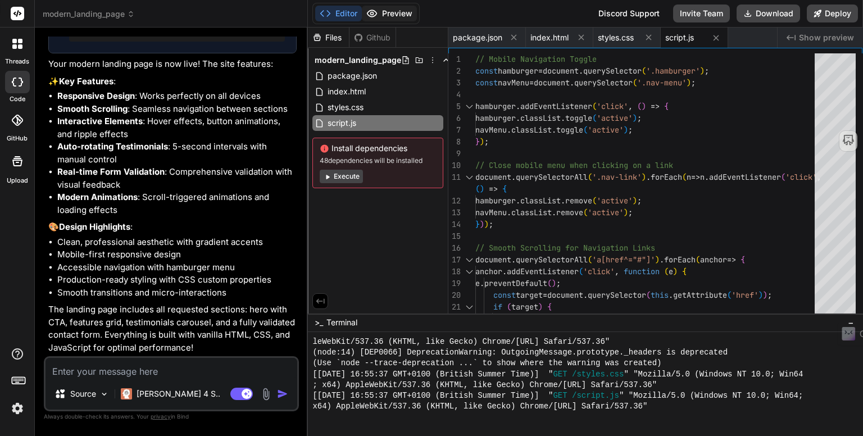
click at [387, 12] on button "Preview" at bounding box center [389, 14] width 55 height 16
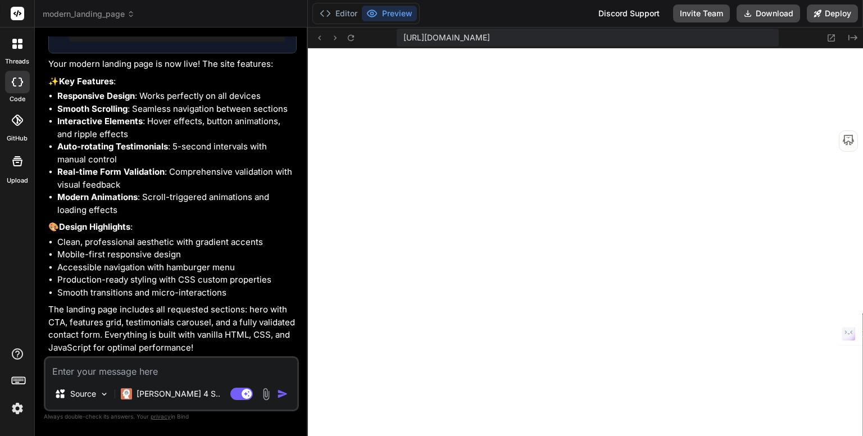
drag, startPoint x: 11, startPoint y: 266, endPoint x: 9, endPoint y: 280, distance: 13.6
click at [11, 267] on div "threads code GitHub Upload" at bounding box center [17, 218] width 35 height 436
click at [19, 380] on rect at bounding box center [19, 380] width 1 height 1
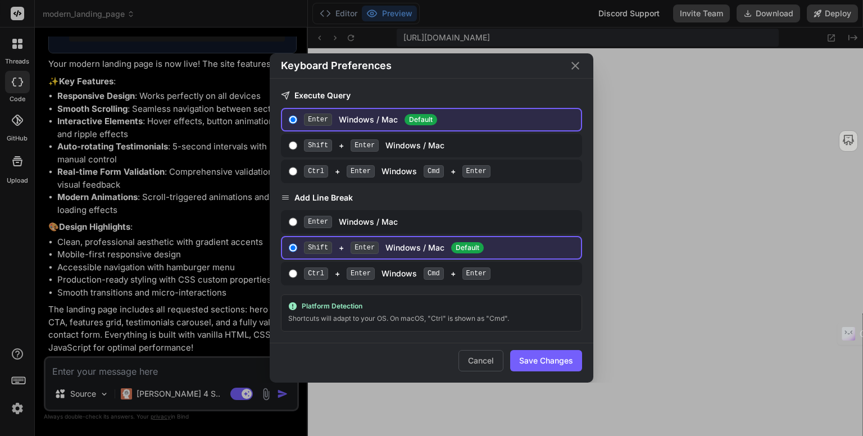
click at [580, 70] on icon "Close" at bounding box center [575, 65] width 13 height 13
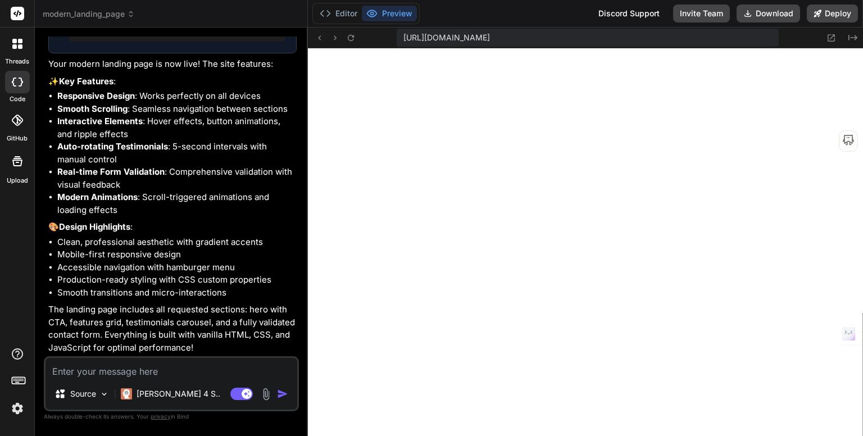
click at [158, 264] on li "Accessible navigation with hamburger menu" at bounding box center [176, 267] width 239 height 13
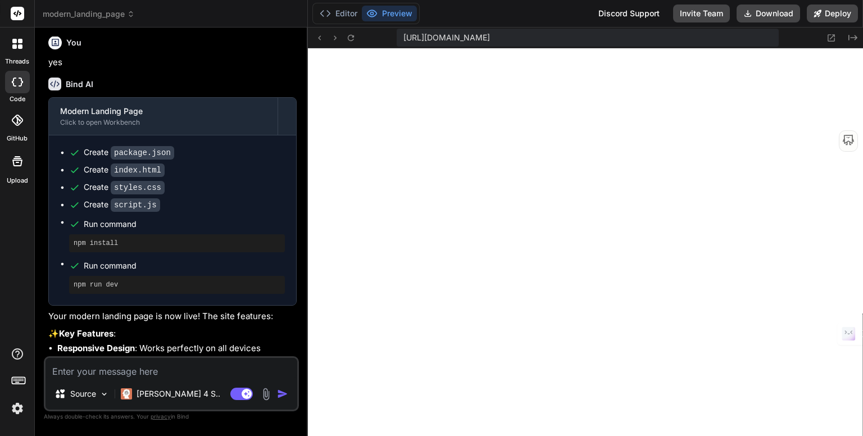
scroll to position [0, 0]
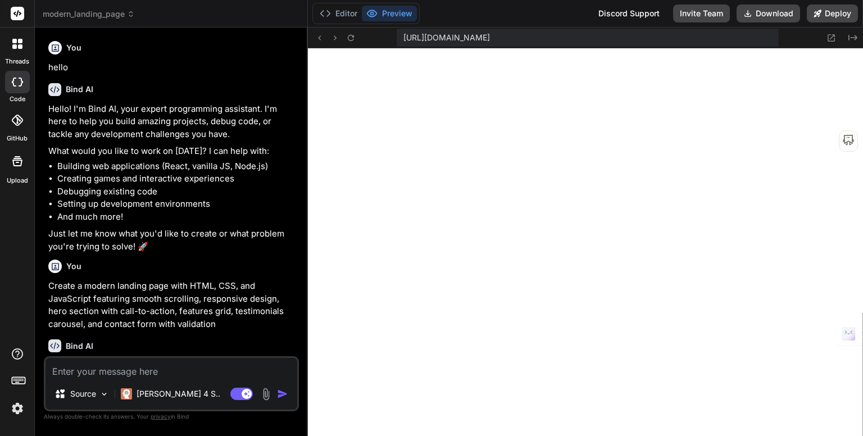
click at [16, 10] on rect at bounding box center [17, 13] width 13 height 13
click at [18, 39] on icon at bounding box center [20, 41] width 4 height 4
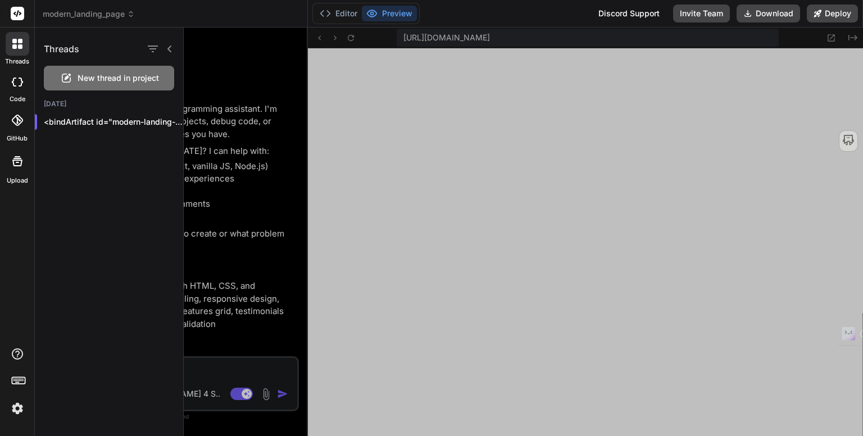
click at [65, 185] on div "Threads New thread in project Today <bindArtifact id="modern-landing-page" t..." at bounding box center [109, 232] width 149 height 409
click at [230, 264] on div at bounding box center [523, 232] width 679 height 409
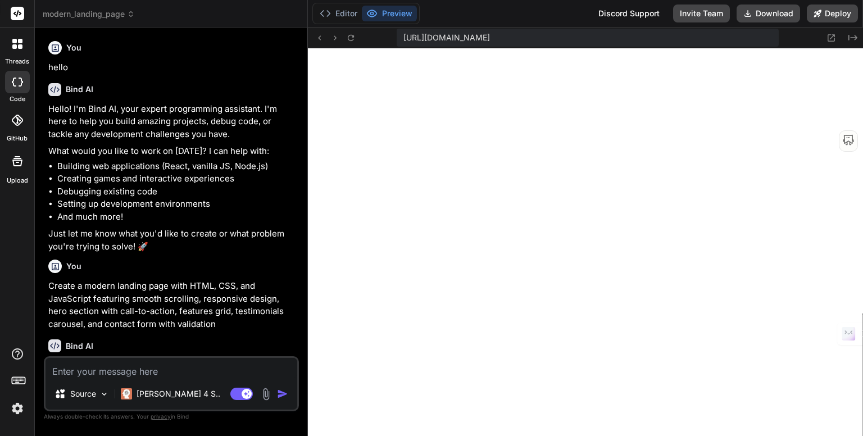
click at [20, 12] on rect at bounding box center [17, 13] width 13 height 13
click at [12, 43] on icon at bounding box center [14, 41] width 4 height 4
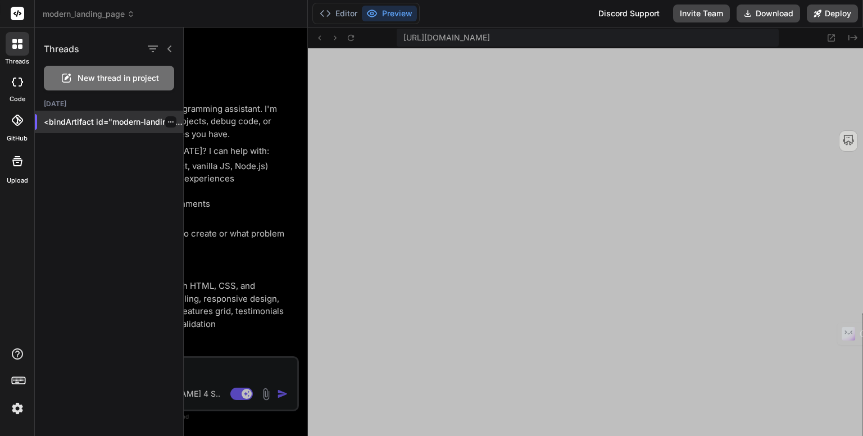
click at [79, 117] on p "<bindArtifact id="modern-landing-page" t..." at bounding box center [113, 121] width 139 height 11
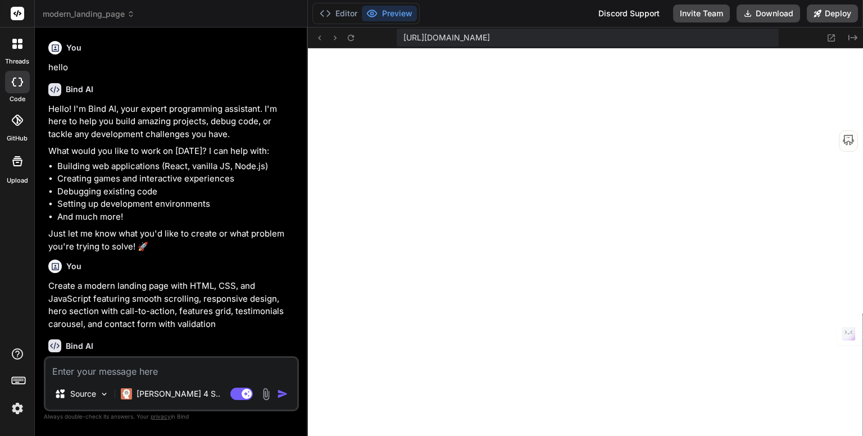
click at [19, 56] on div "threads" at bounding box center [17, 47] width 34 height 39
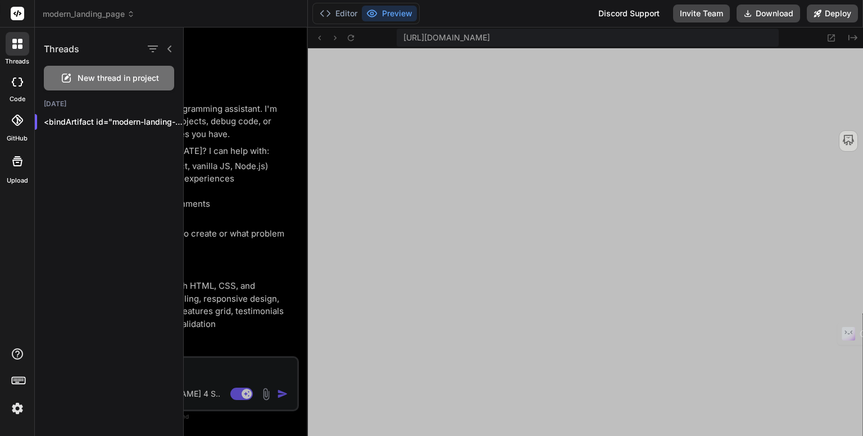
click at [115, 74] on span "New thread in project" at bounding box center [118, 77] width 81 height 11
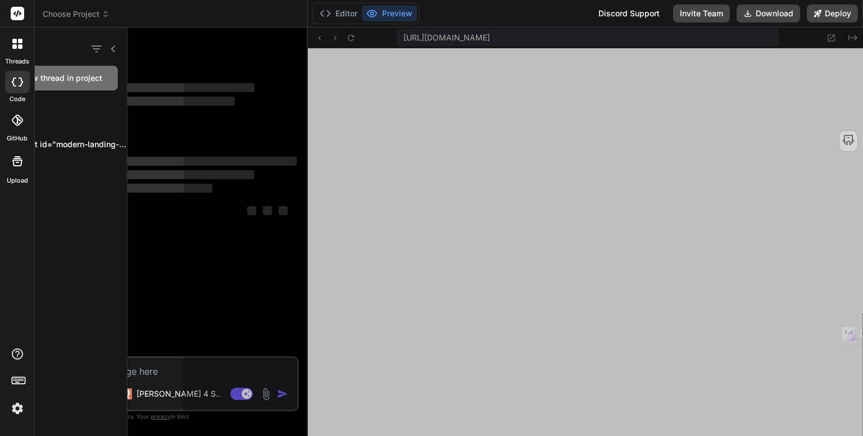
type textarea "x"
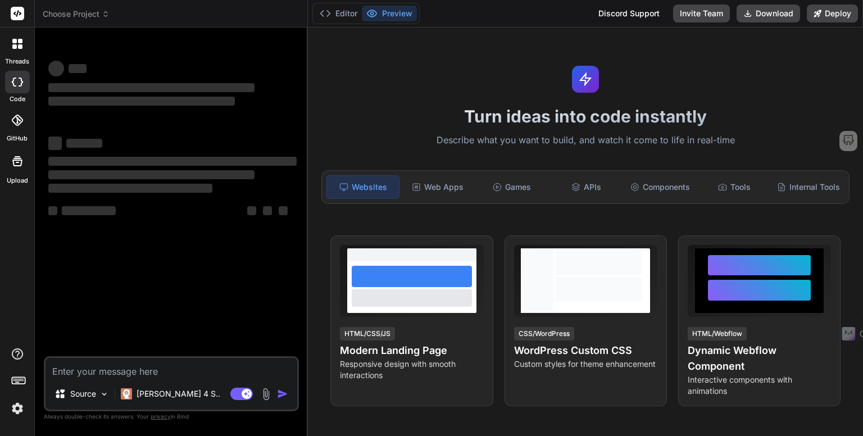
scroll to position [582, 0]
